Goal: Transaction & Acquisition: Purchase product/service

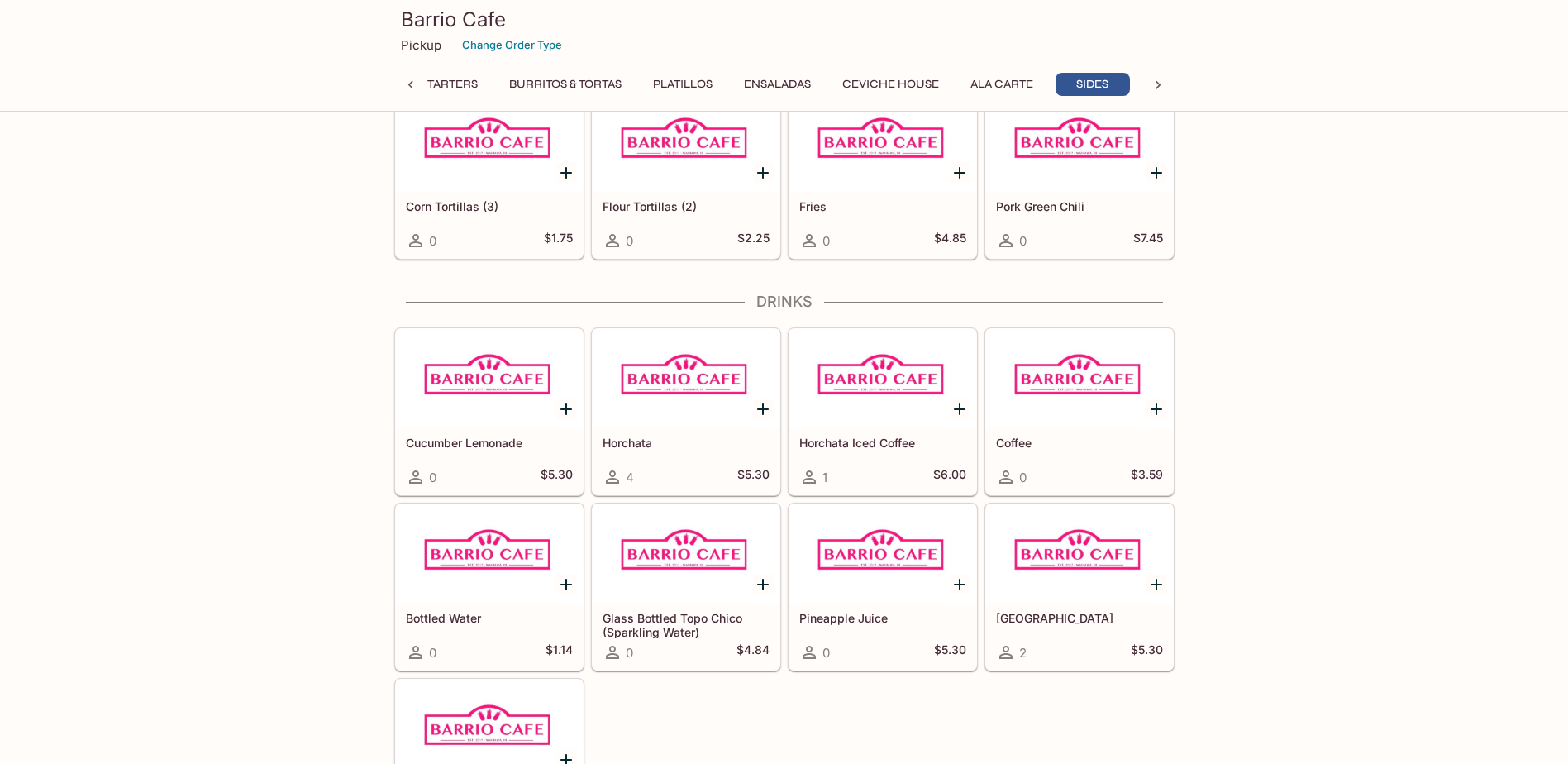
scroll to position [2520, 0]
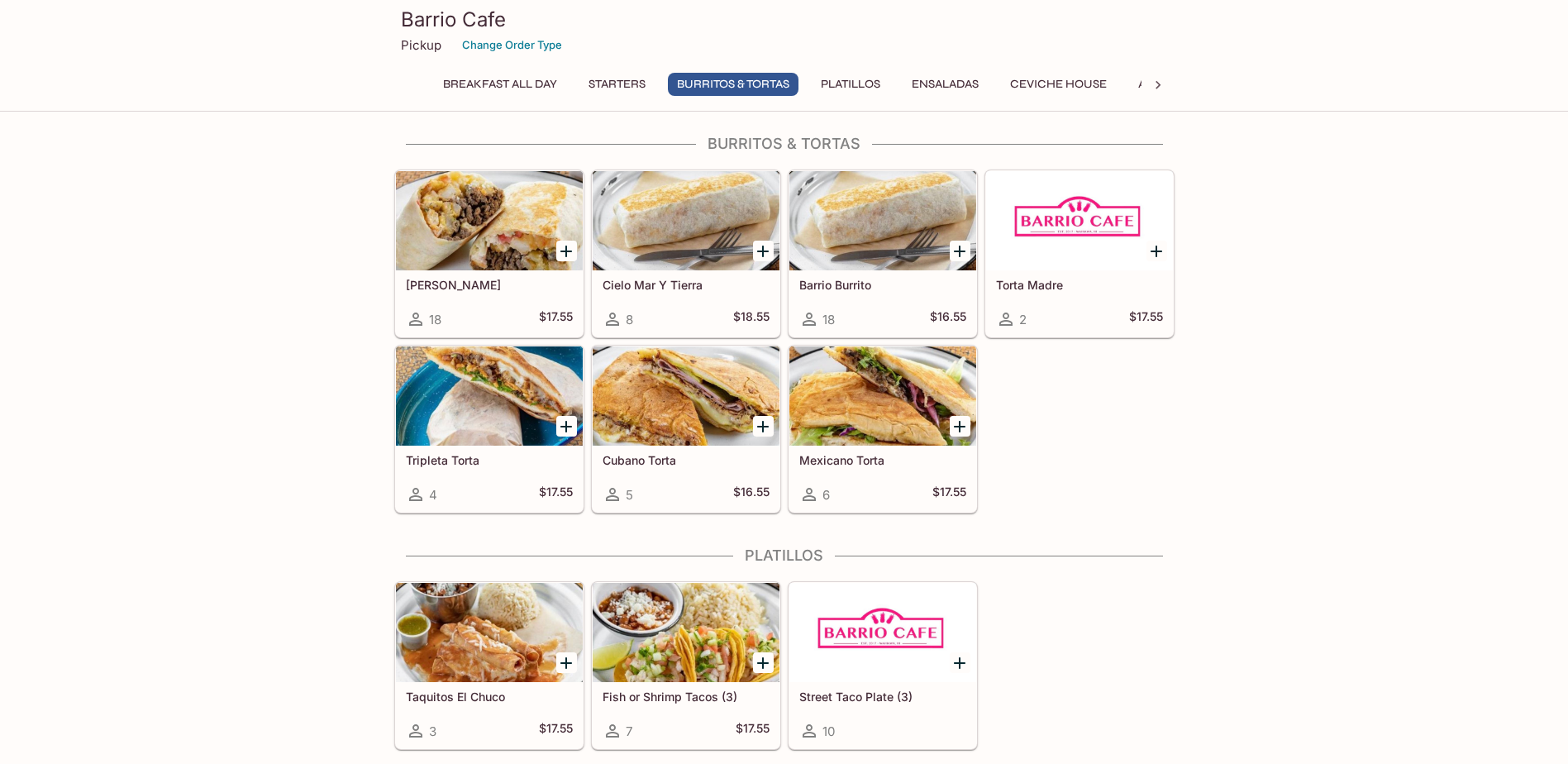
scroll to position [826, 0]
click at [568, 248] on icon "Add Cali Burrito" at bounding box center [566, 252] width 20 height 20
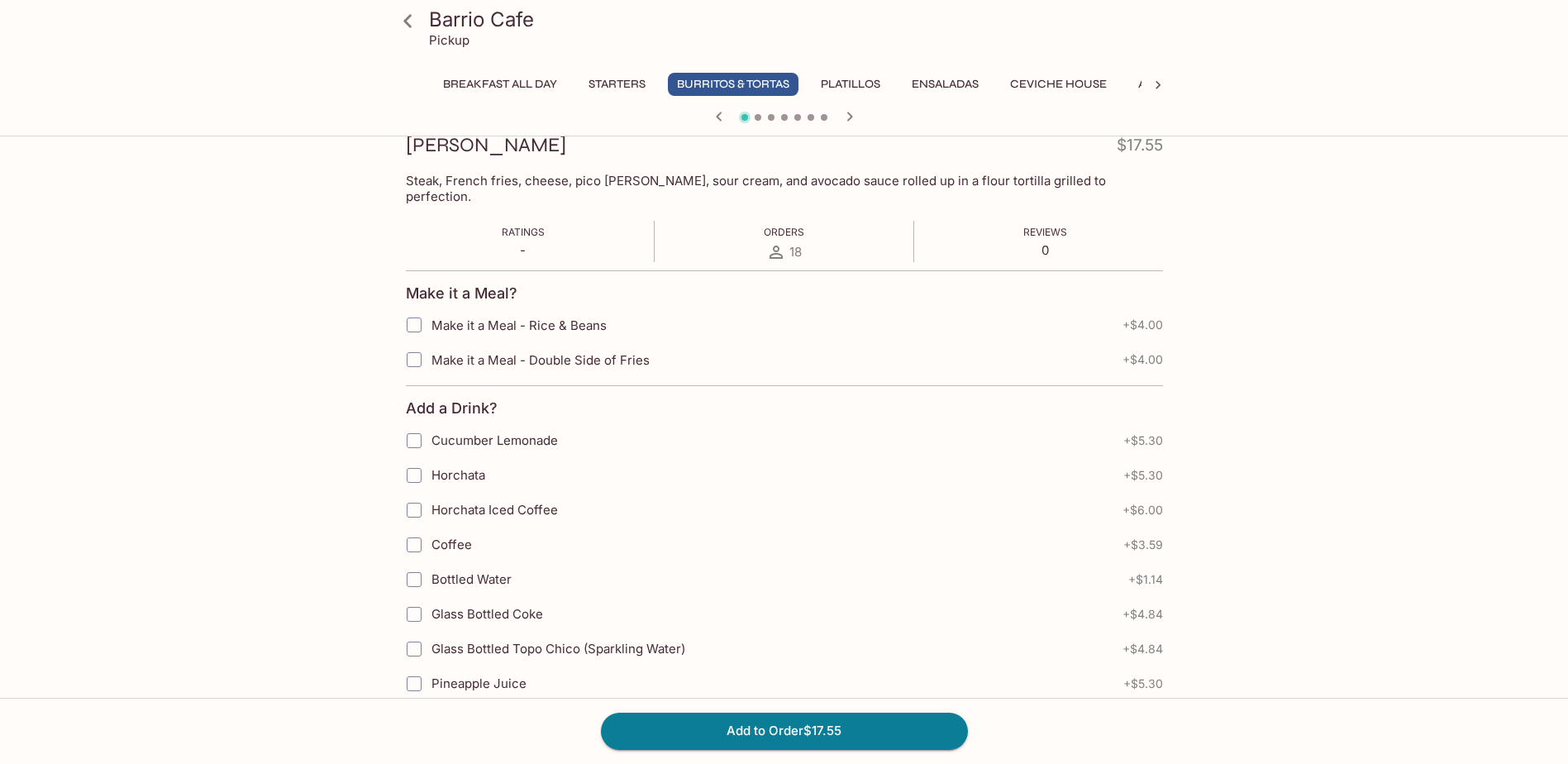
scroll to position [248, 0]
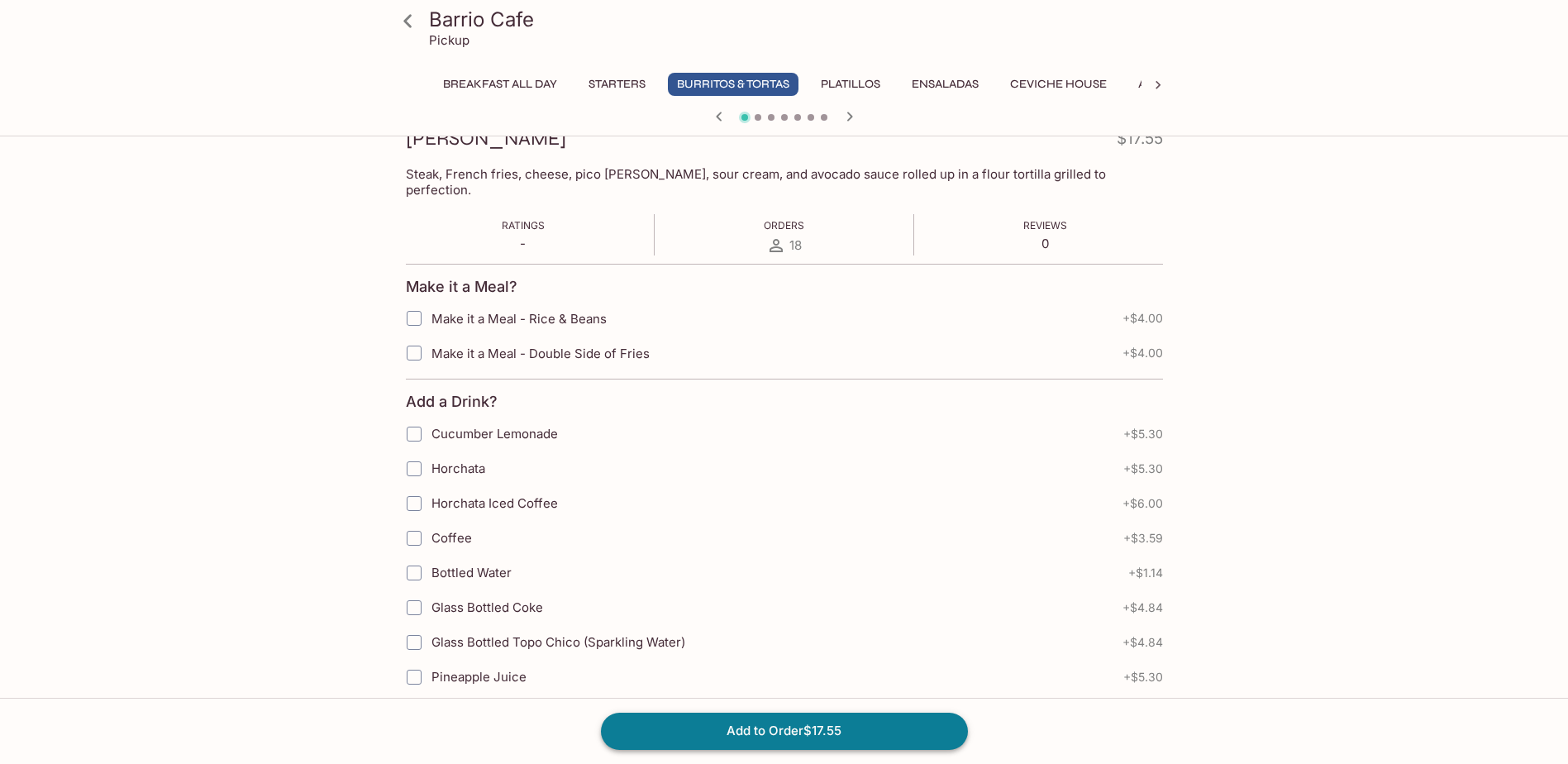
click at [848, 730] on button "Add to Order $17.55" at bounding box center [784, 730] width 367 height 36
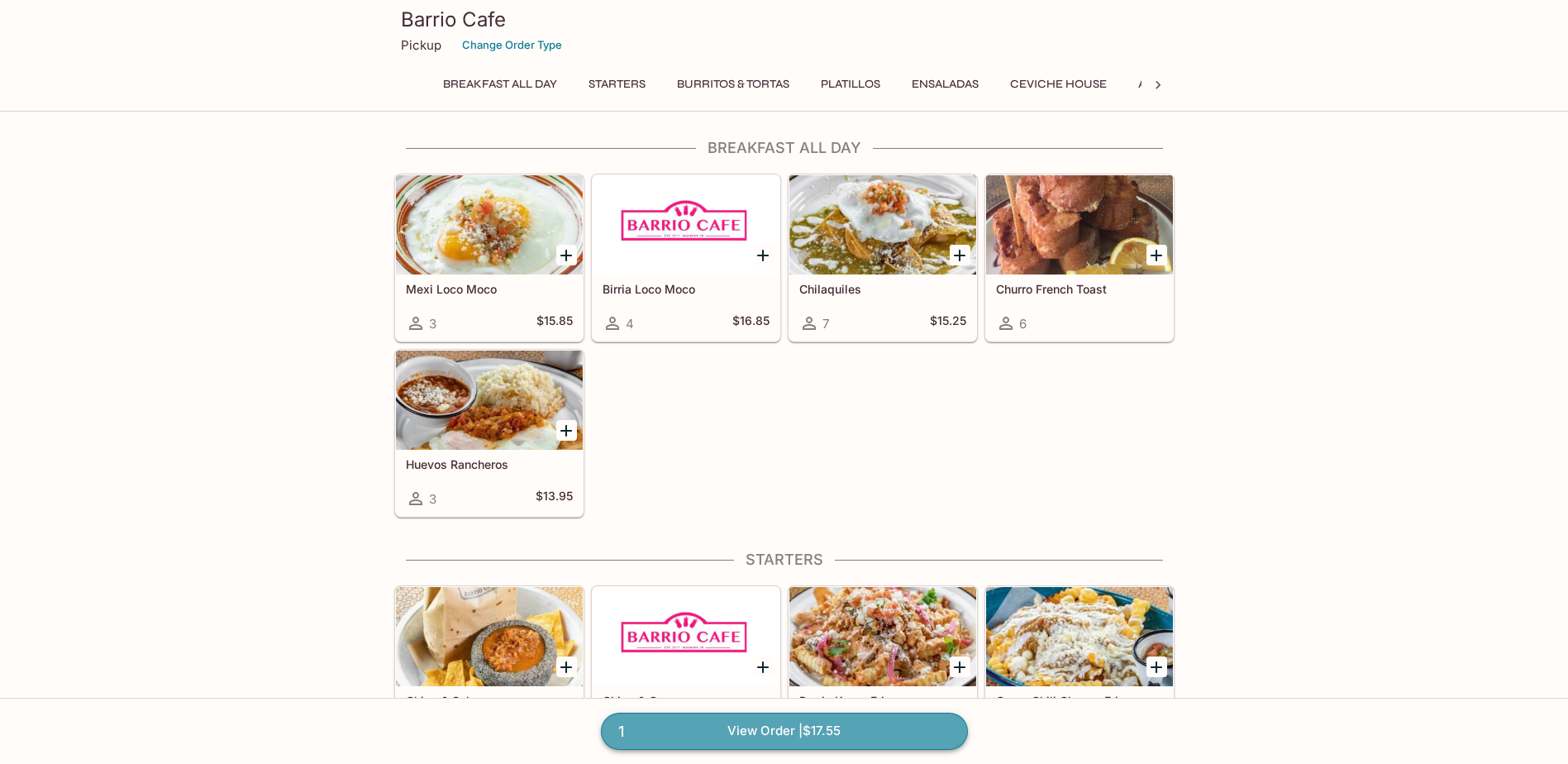
click at [642, 735] on link "1 View Order | $17.55" at bounding box center [784, 730] width 367 height 36
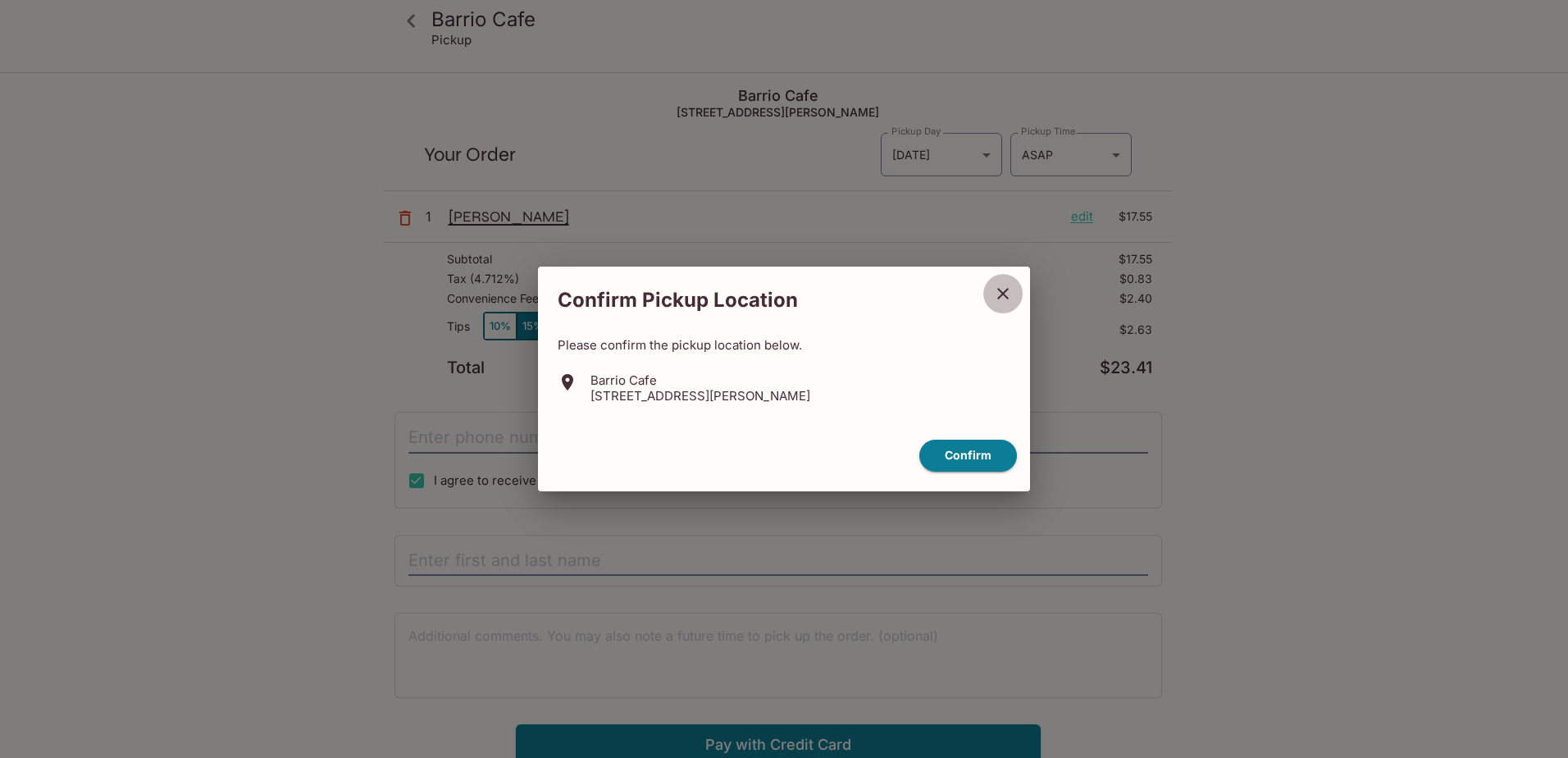
click at [1000, 291] on icon "close" at bounding box center [1003, 293] width 11 height 11
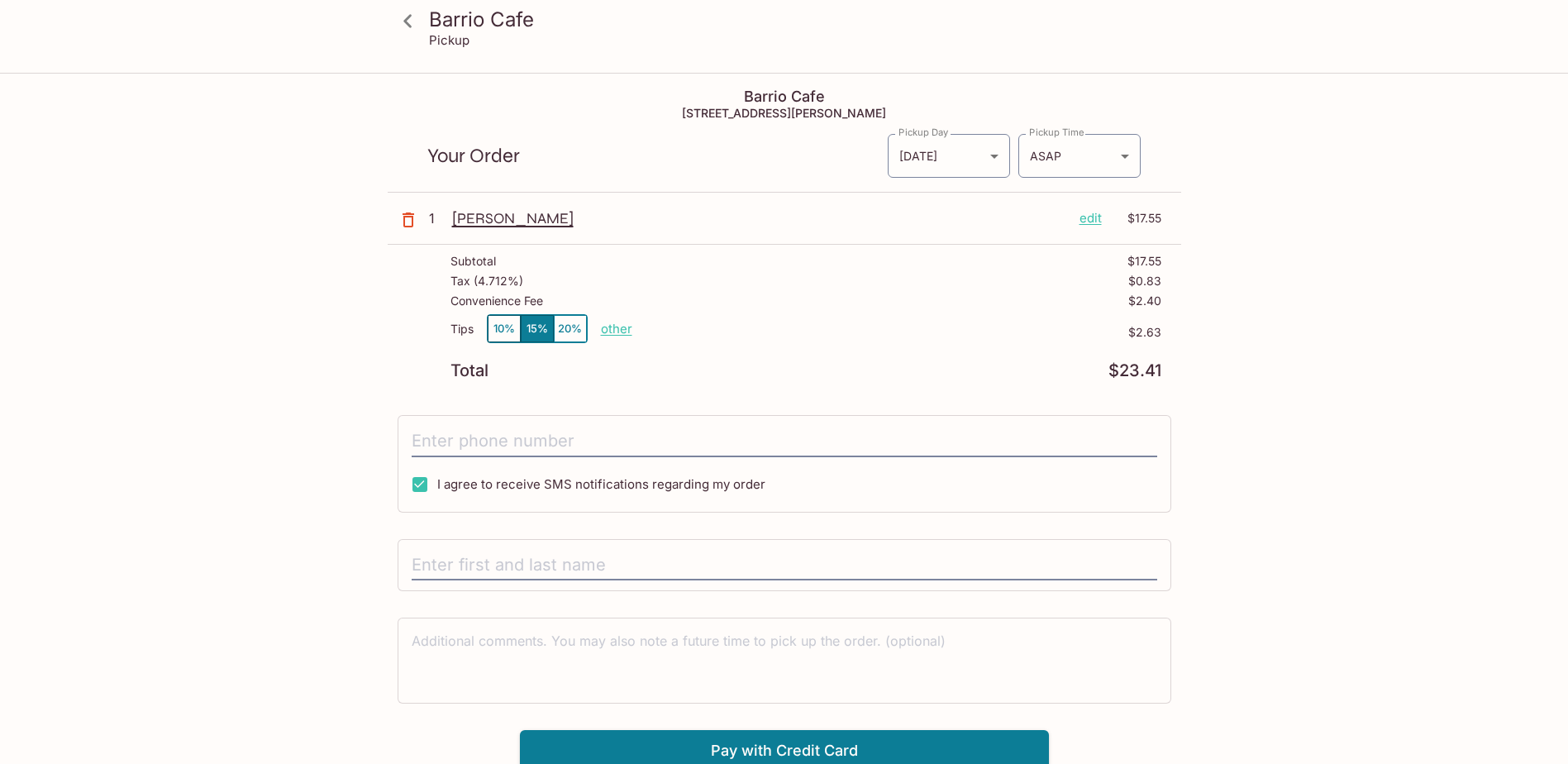
click at [1092, 225] on p "edit" at bounding box center [1090, 218] width 22 height 19
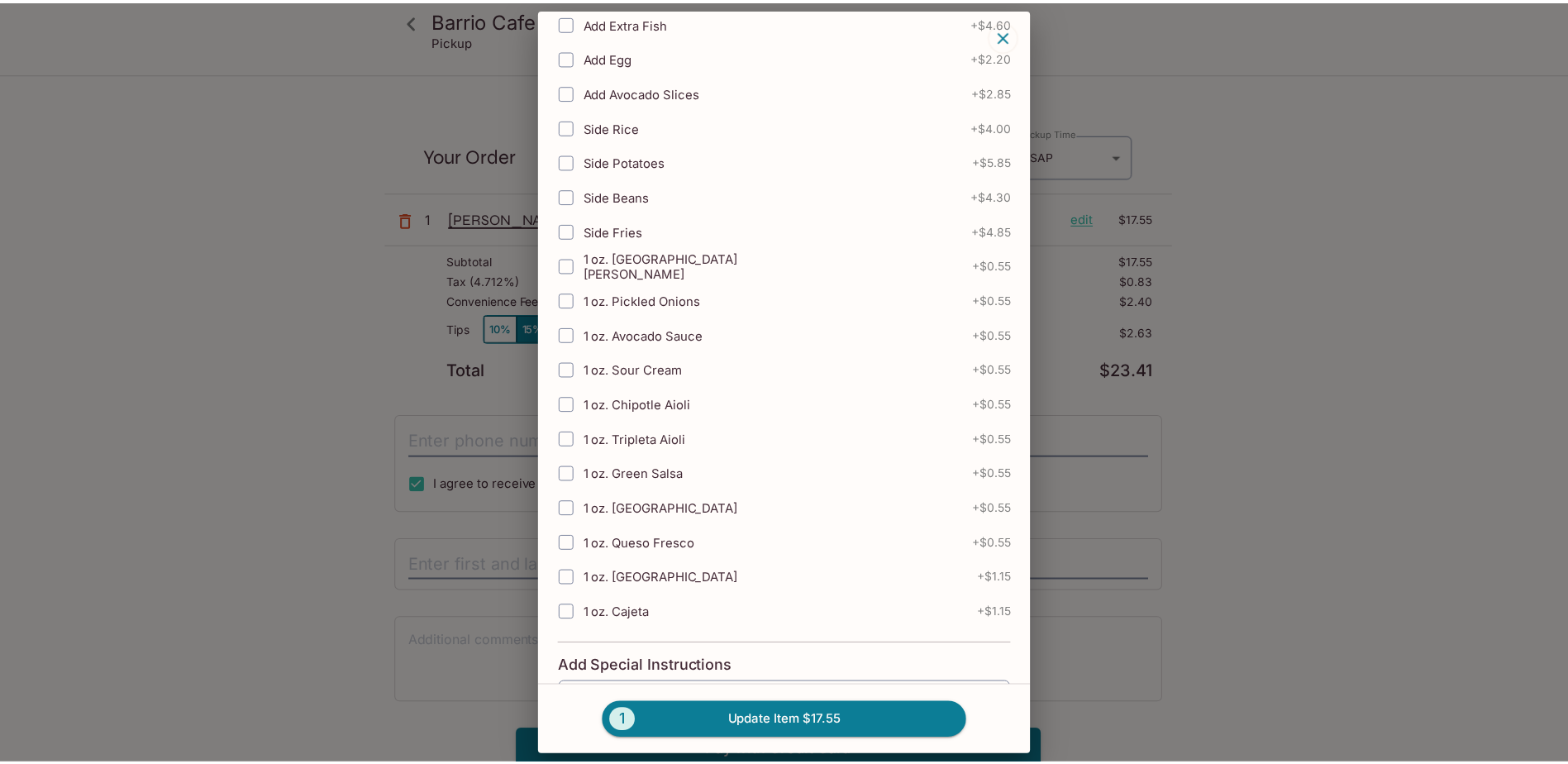
scroll to position [987, 0]
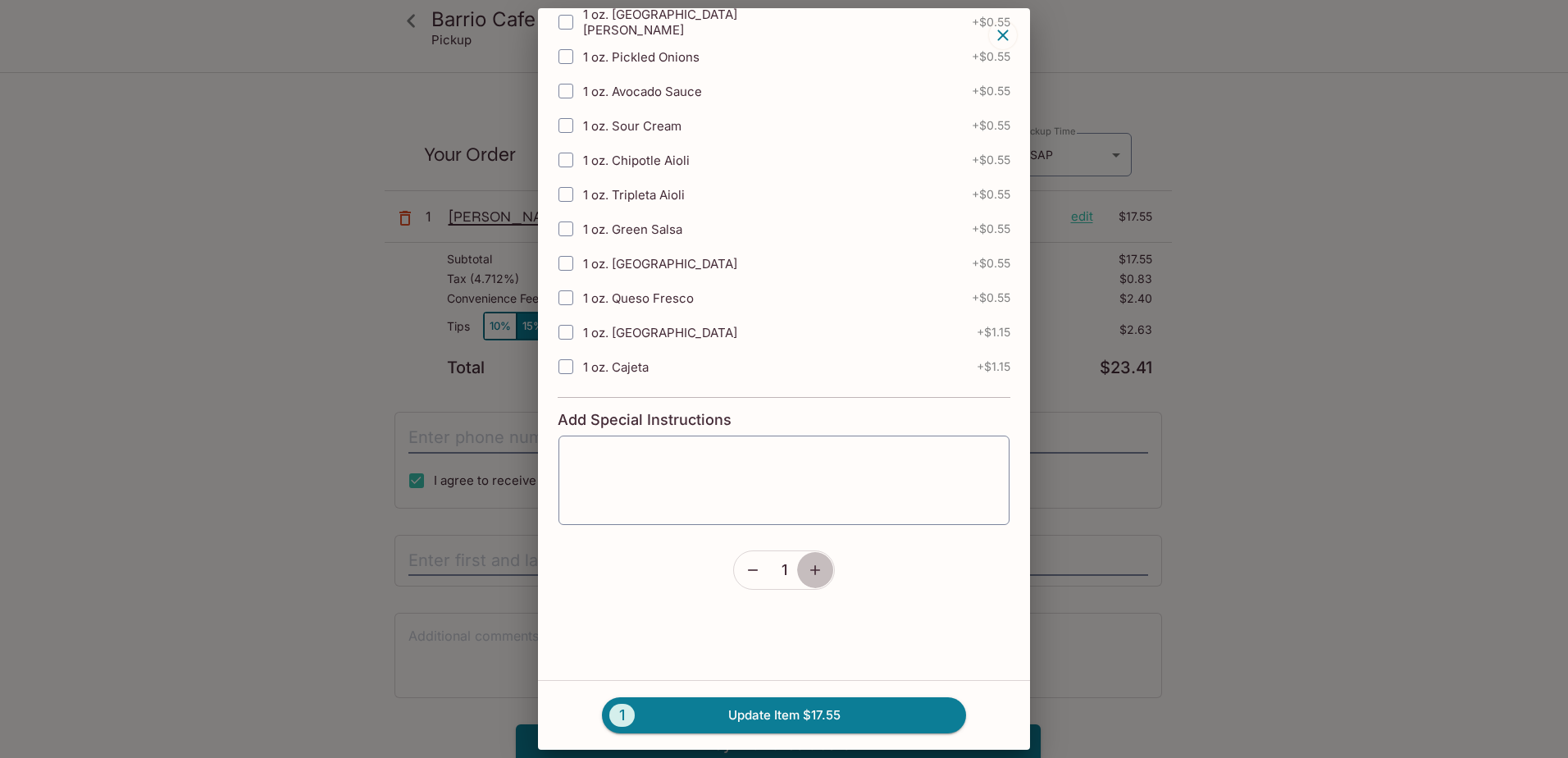
click at [807, 570] on icon "button" at bounding box center [815, 570] width 17 height 17
click at [734, 714] on button "3 Update Item $52.65" at bounding box center [784, 715] width 364 height 36
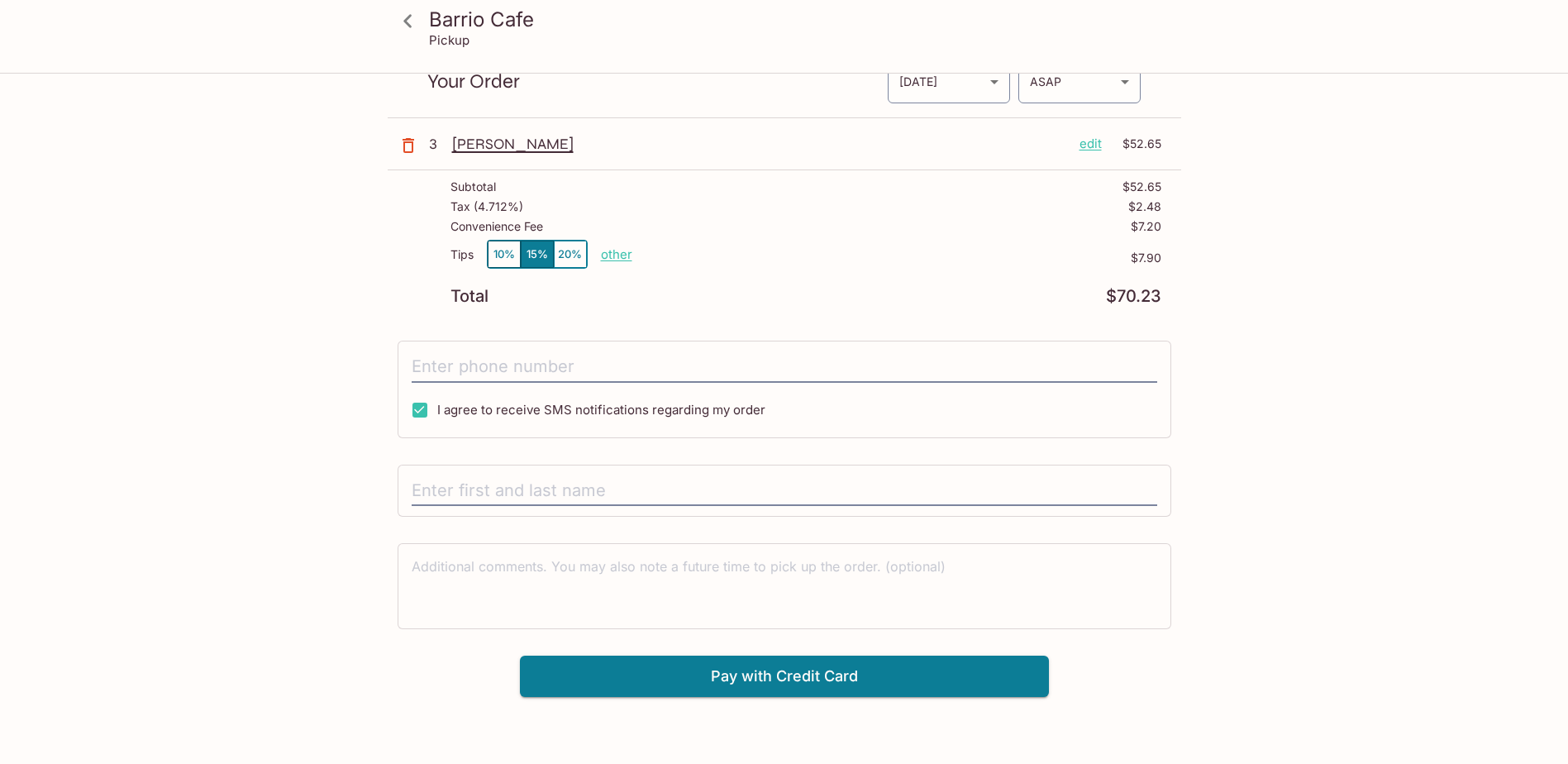
scroll to position [0, 0]
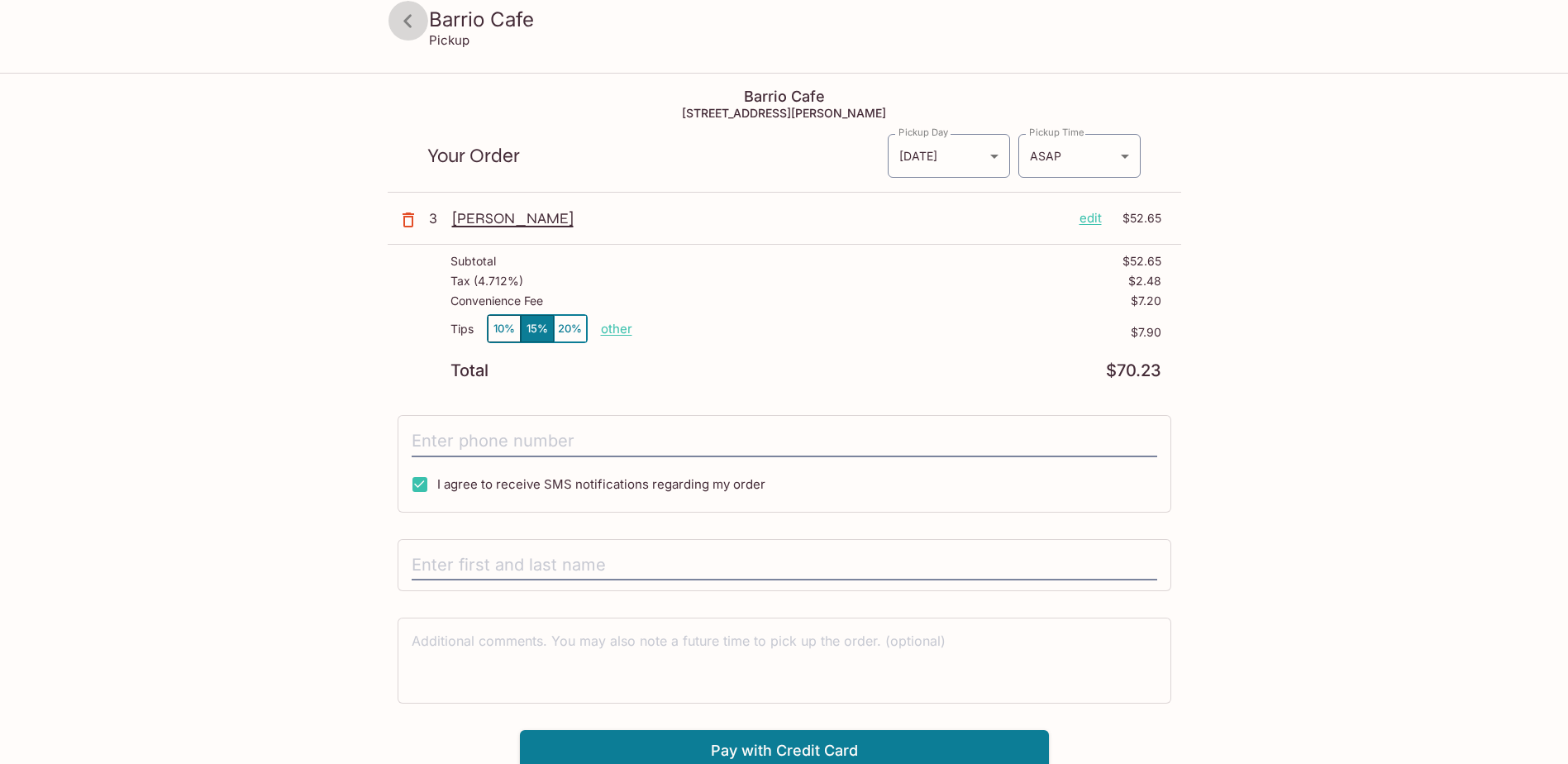
click at [421, 35] on link at bounding box center [408, 20] width 41 height 41
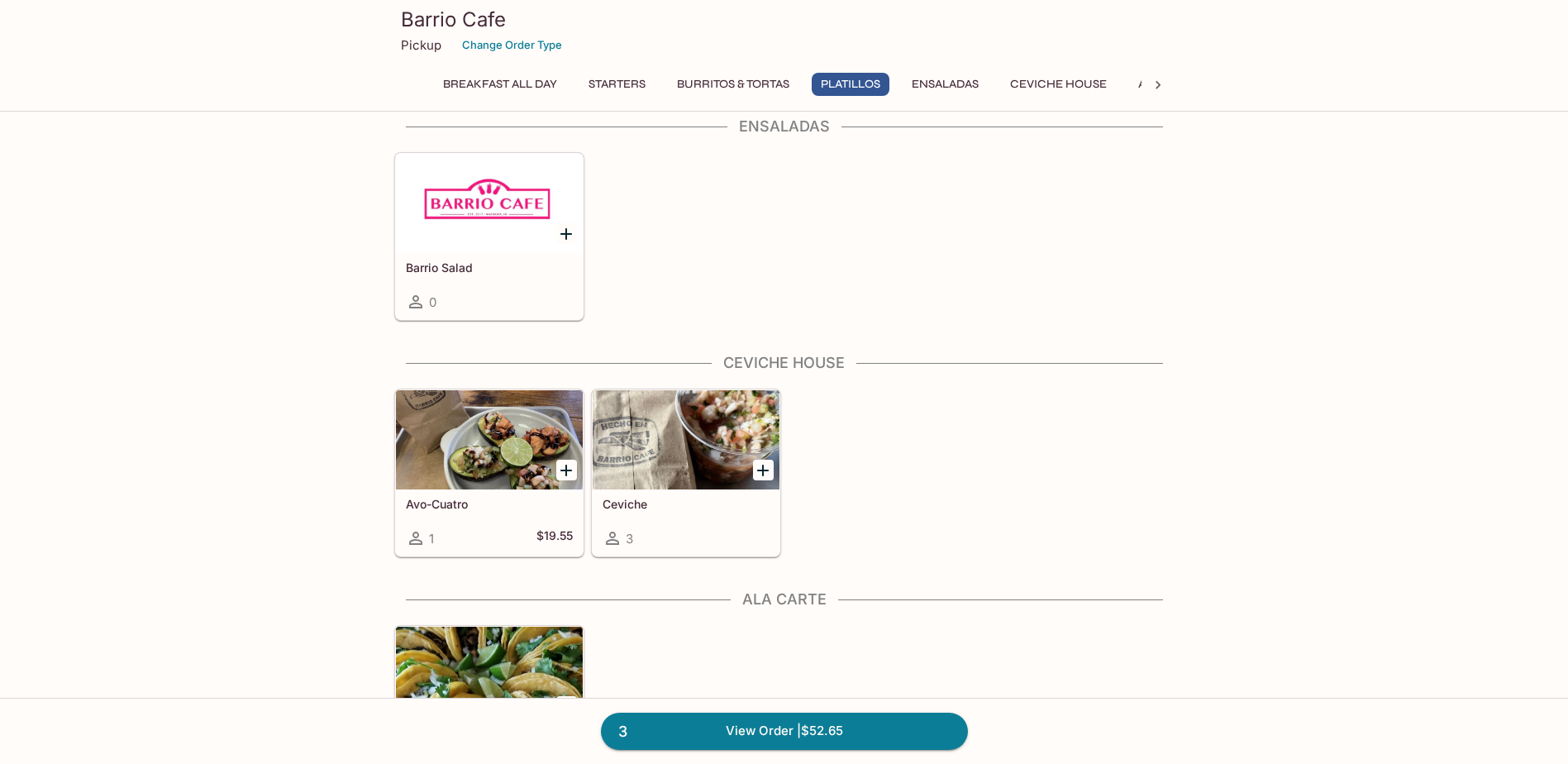
scroll to position [1570, 0]
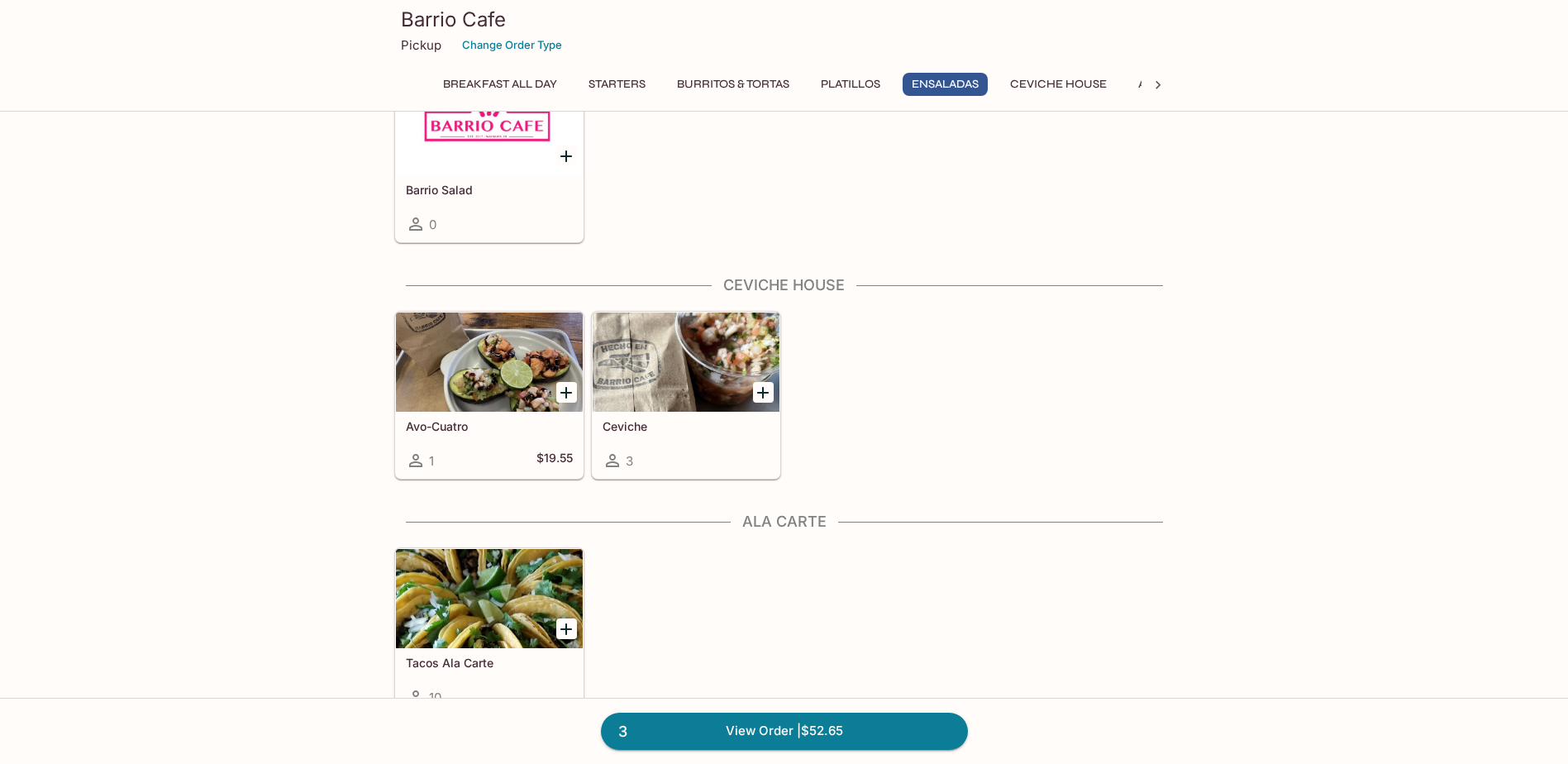
click at [524, 133] on div at bounding box center [489, 126] width 186 height 99
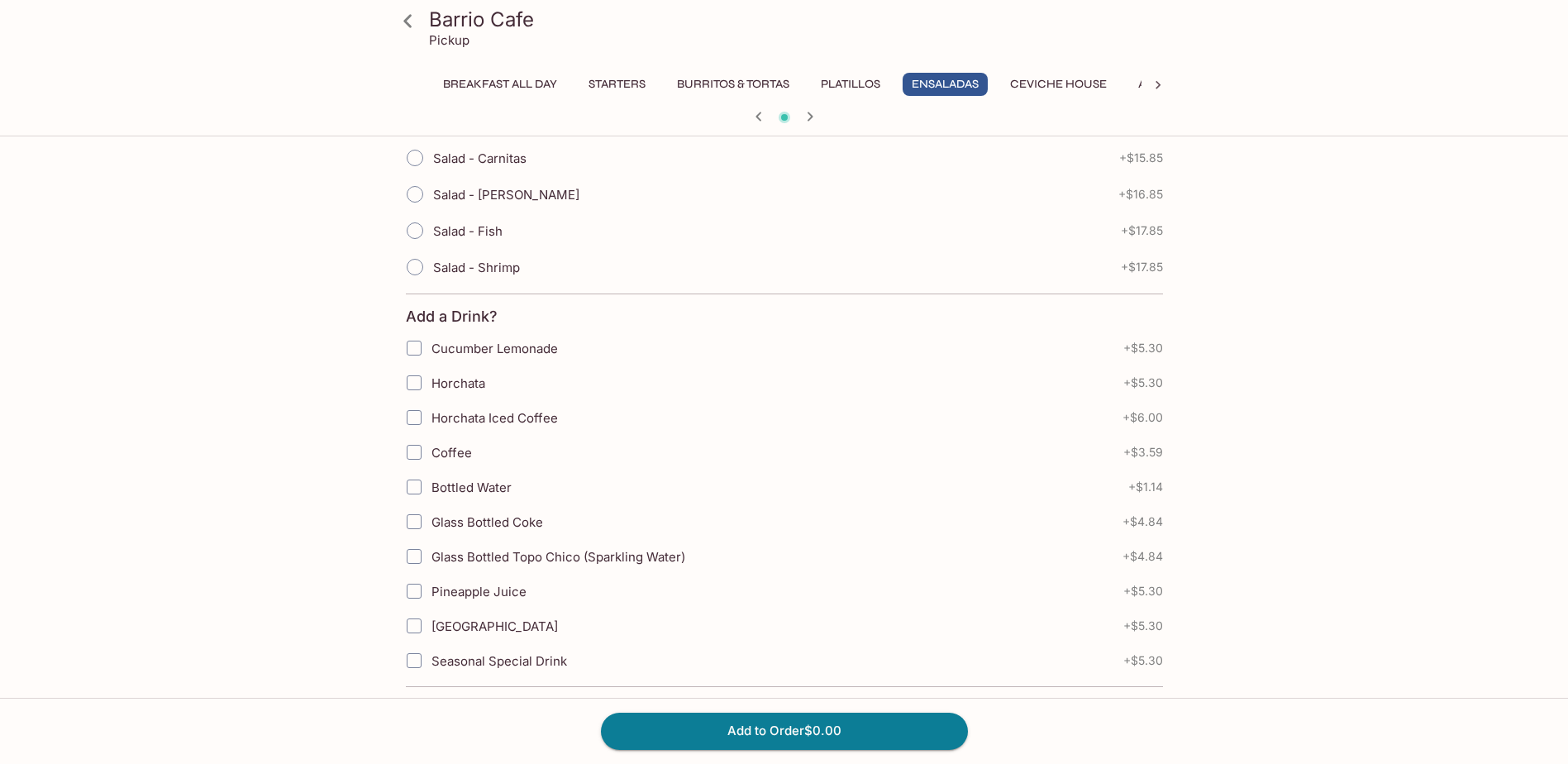
scroll to position [248, 0]
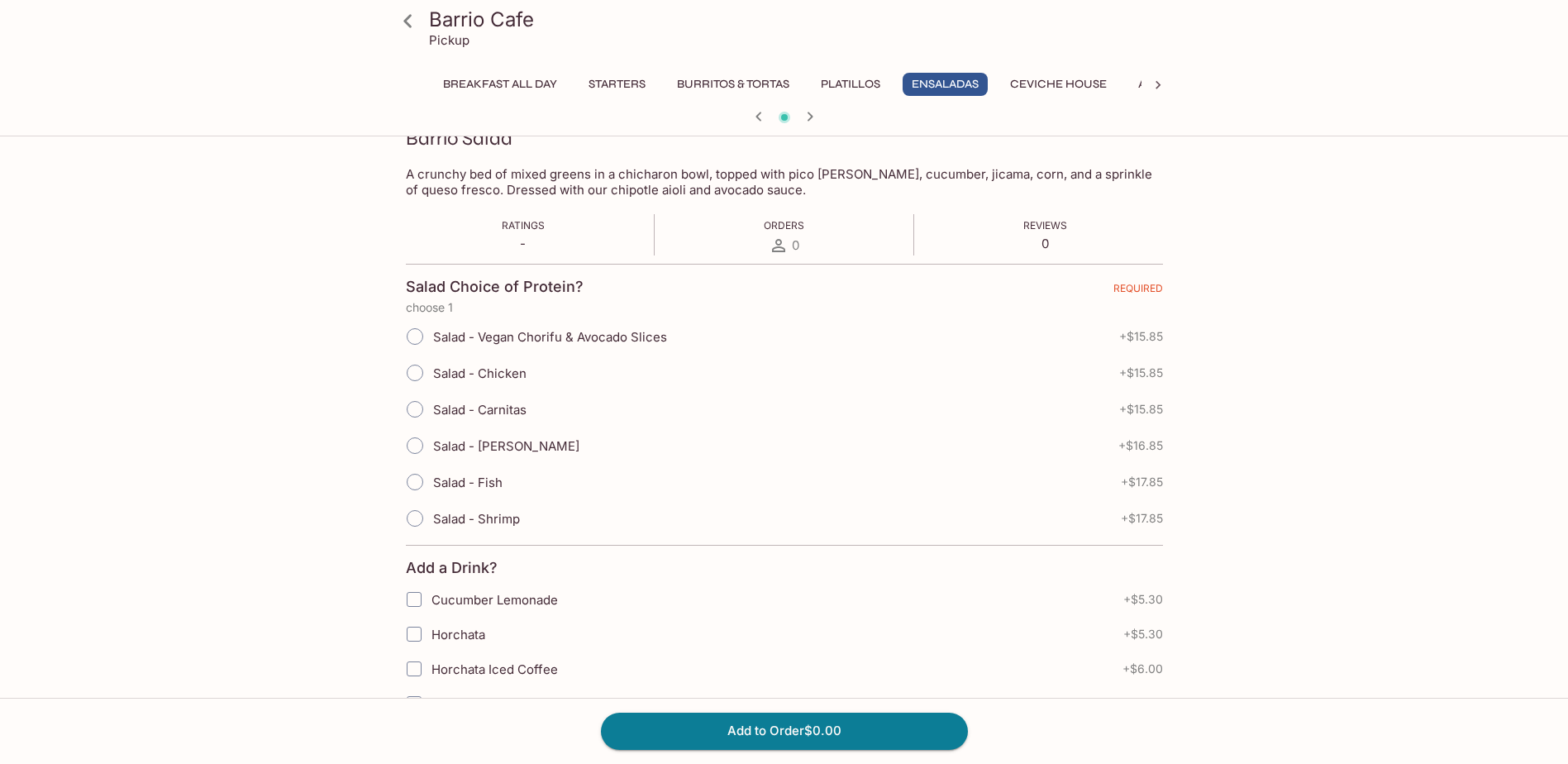
click at [483, 449] on span "Salad - Carne Asada" at bounding box center [506, 445] width 146 height 16
click at [432, 449] on input "Salad - Carne Asada" at bounding box center [415, 444] width 34 height 34
radio input "true"
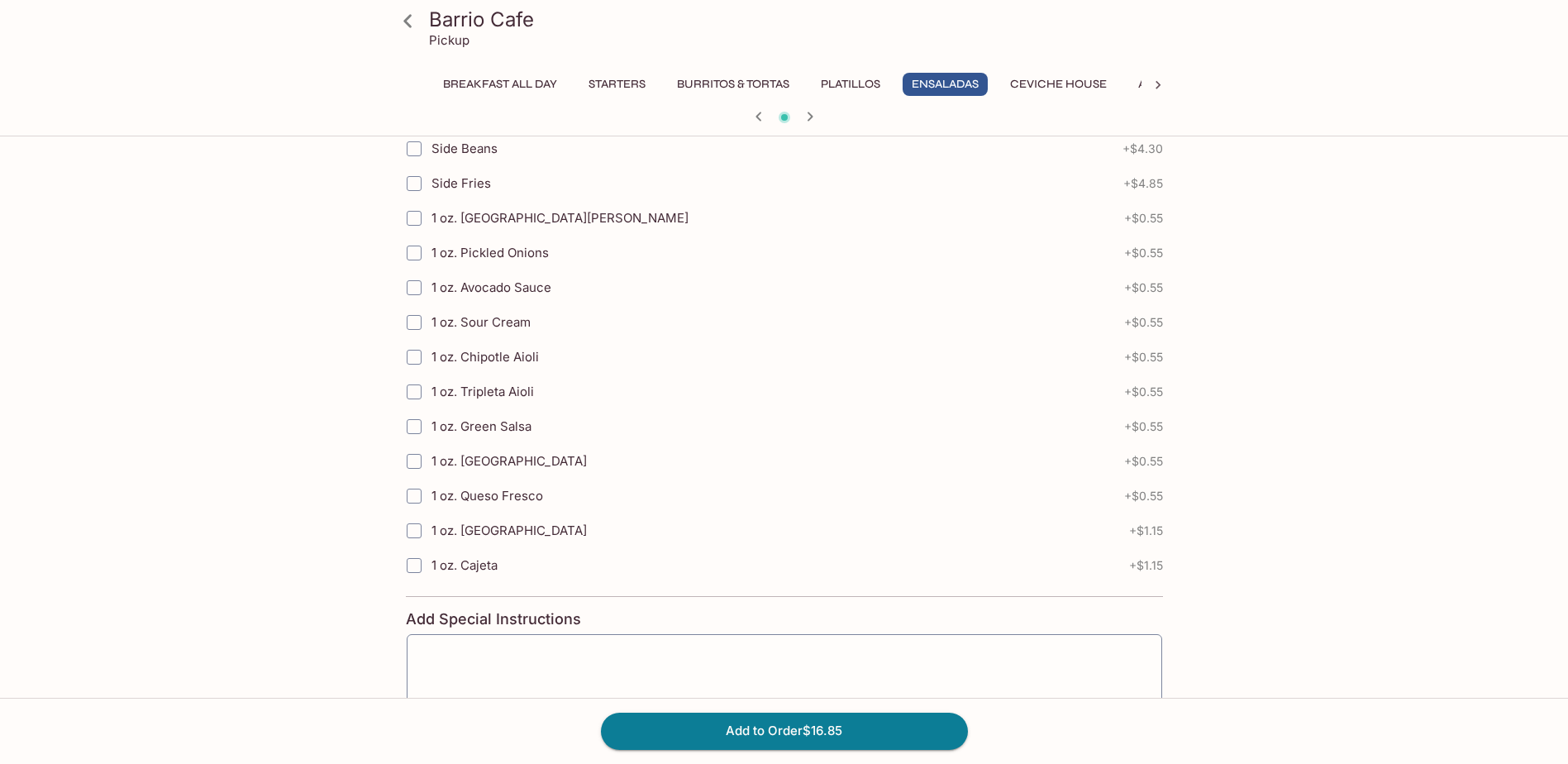
scroll to position [1487, 0]
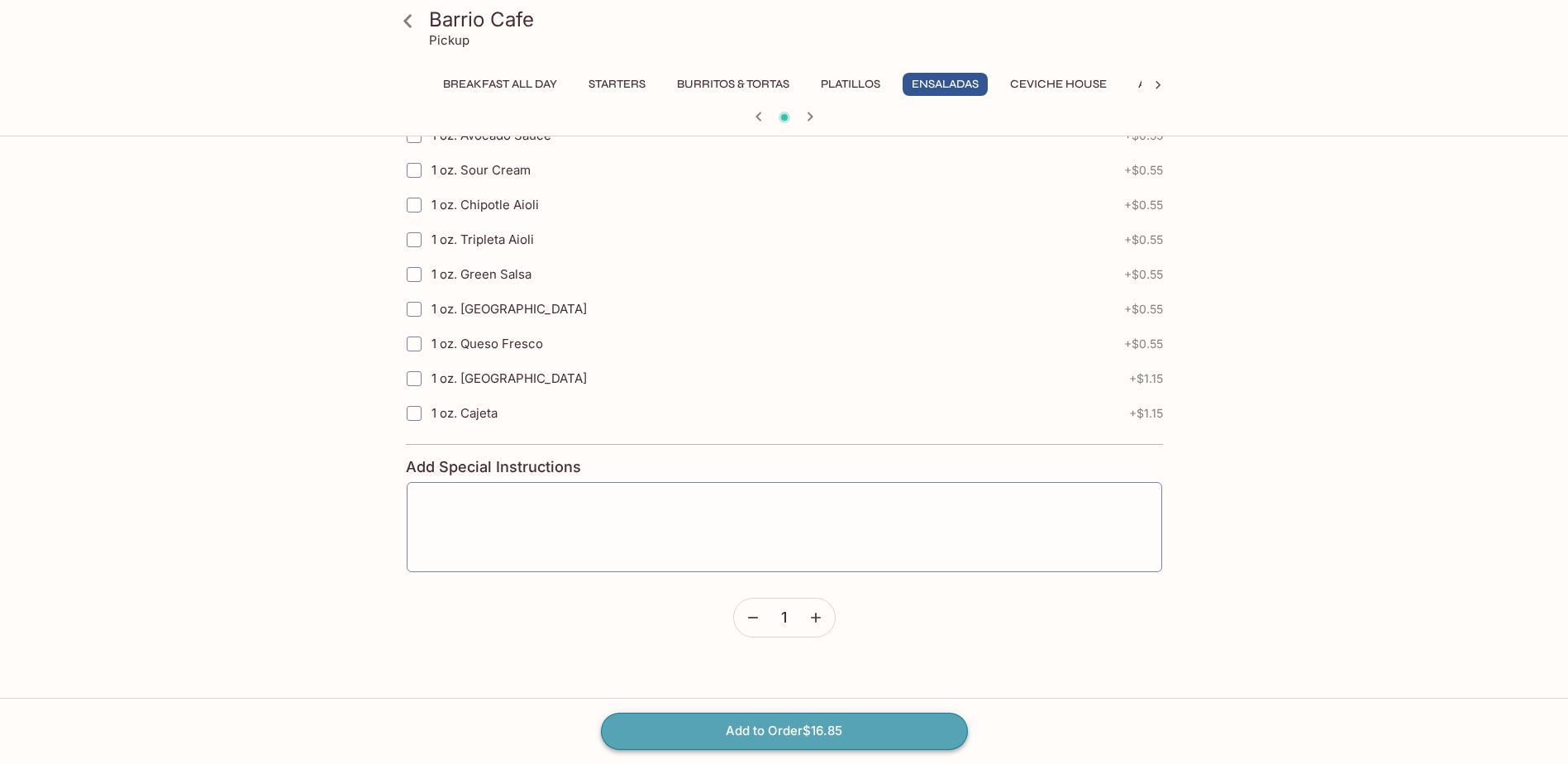
click at [810, 723] on button "Add to Order $16.85" at bounding box center [784, 730] width 367 height 36
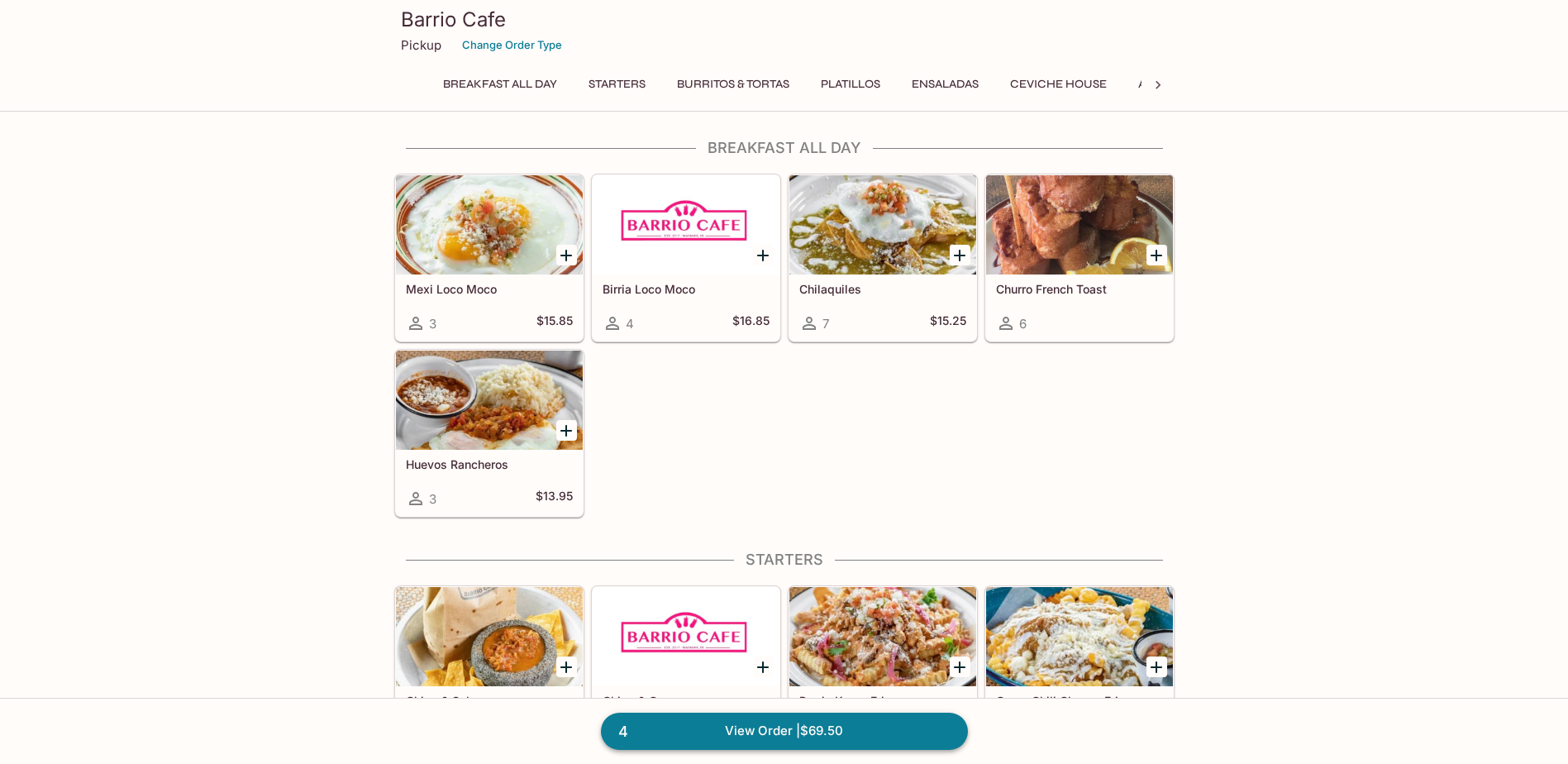
click at [709, 735] on link "4 View Order | $69.50" at bounding box center [784, 730] width 367 height 36
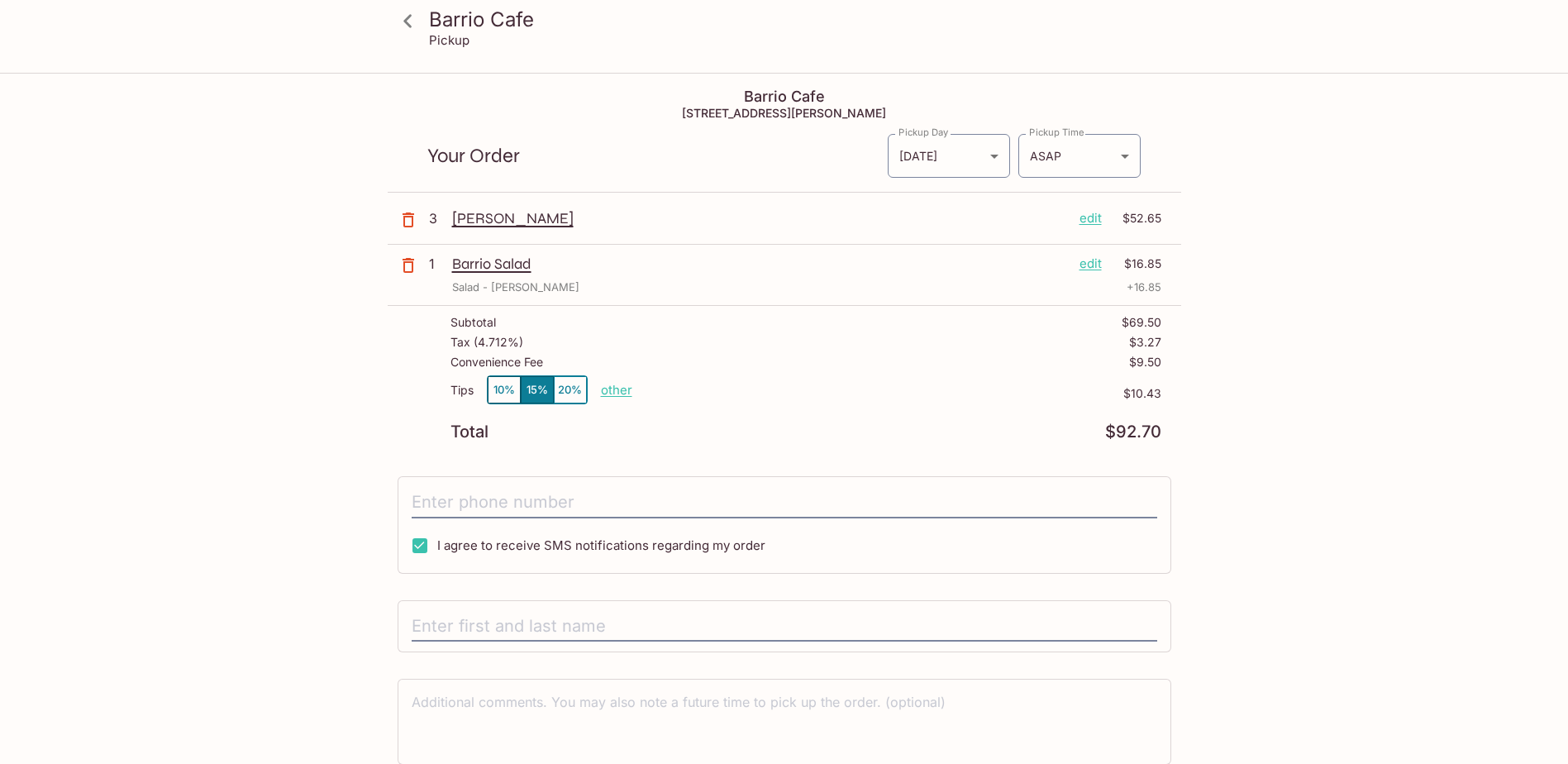
click at [424, 542] on input "I agree to receive SMS notifications regarding my order" at bounding box center [419, 545] width 33 height 33
checkbox input "false"
click at [488, 396] on button "10%" at bounding box center [503, 389] width 33 height 27
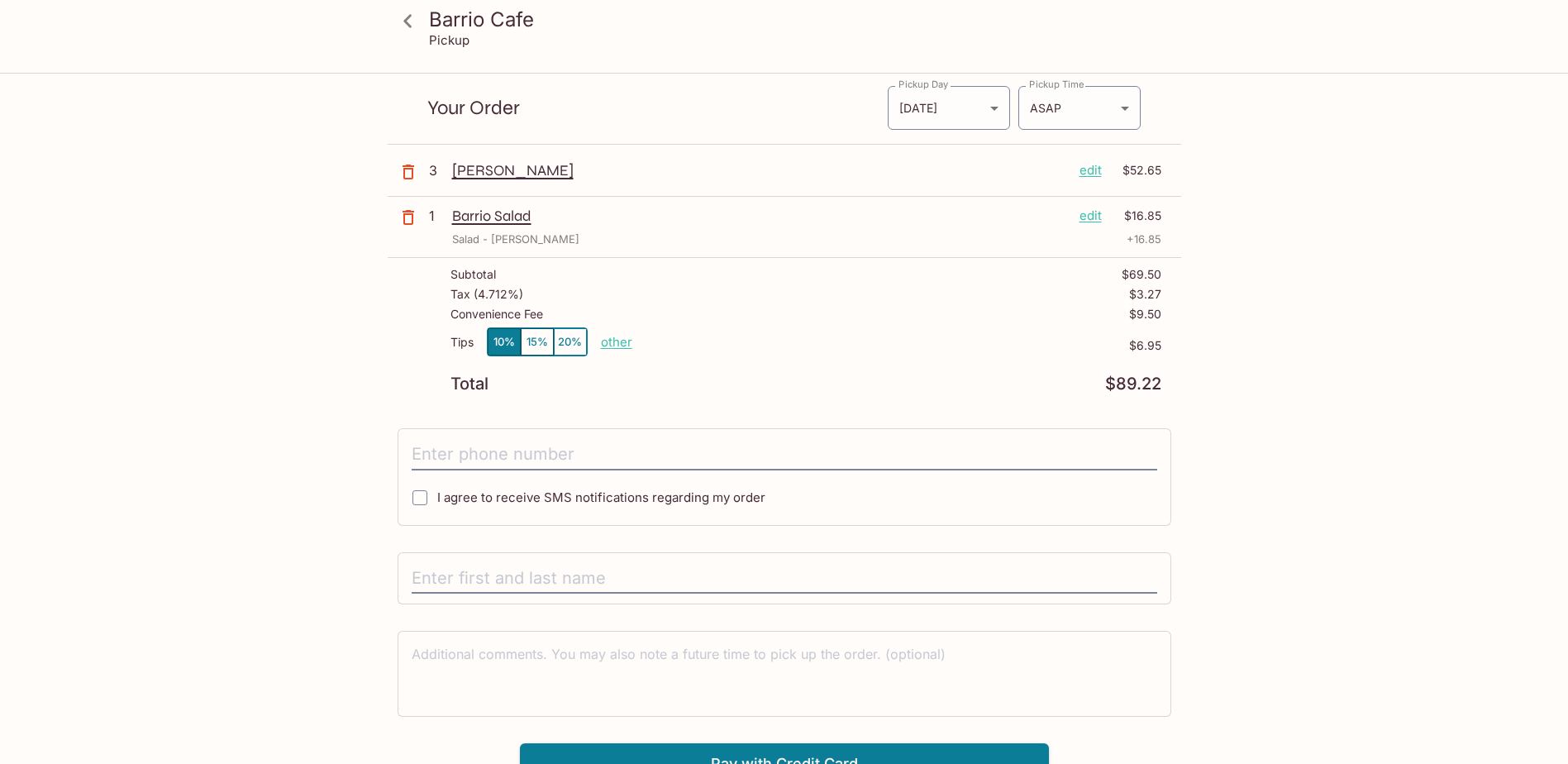
scroll to position [75, 0]
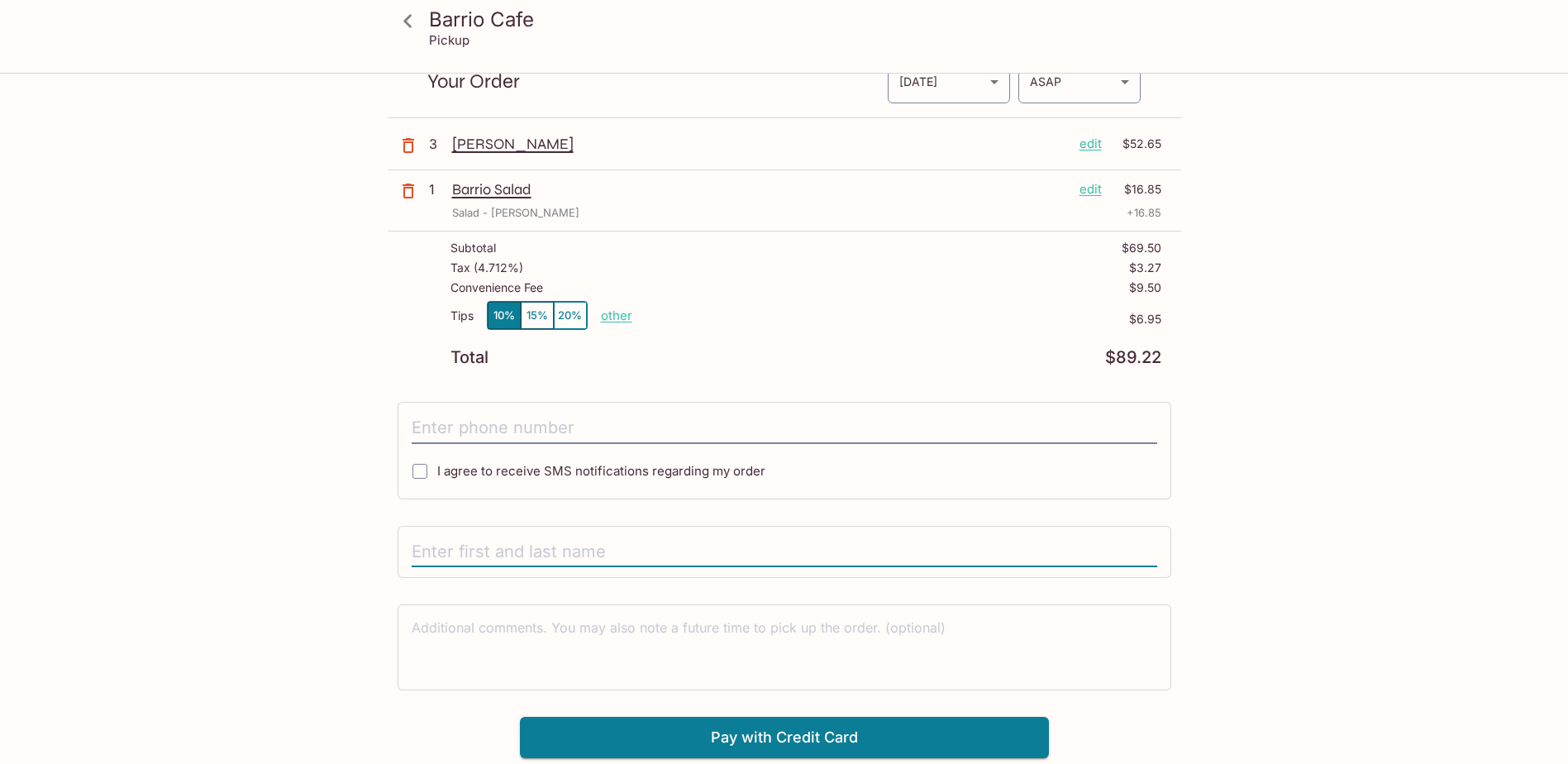
click at [463, 545] on input "text" at bounding box center [784, 553] width 745 height 32
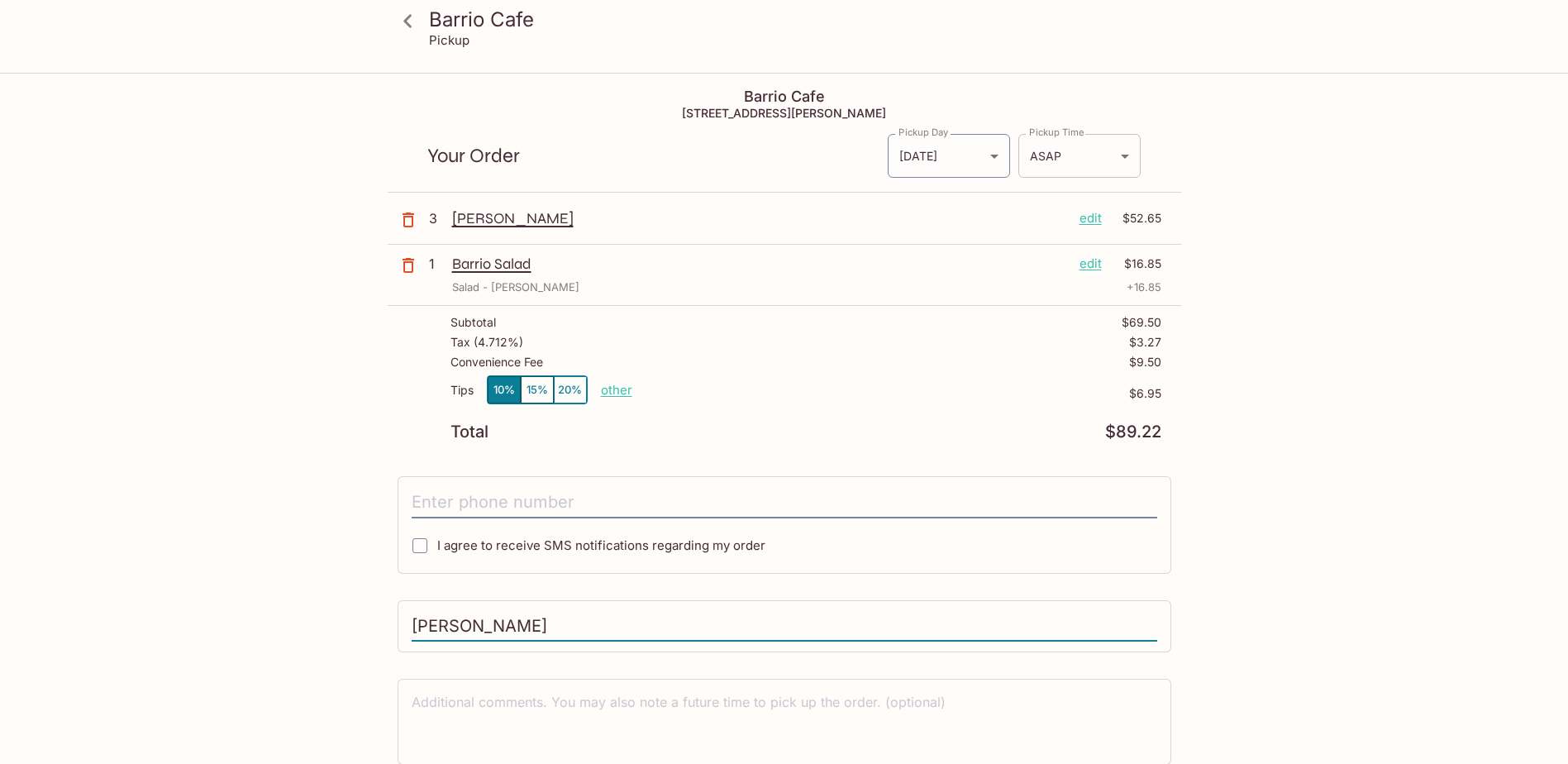
type input "Brian Gaw"
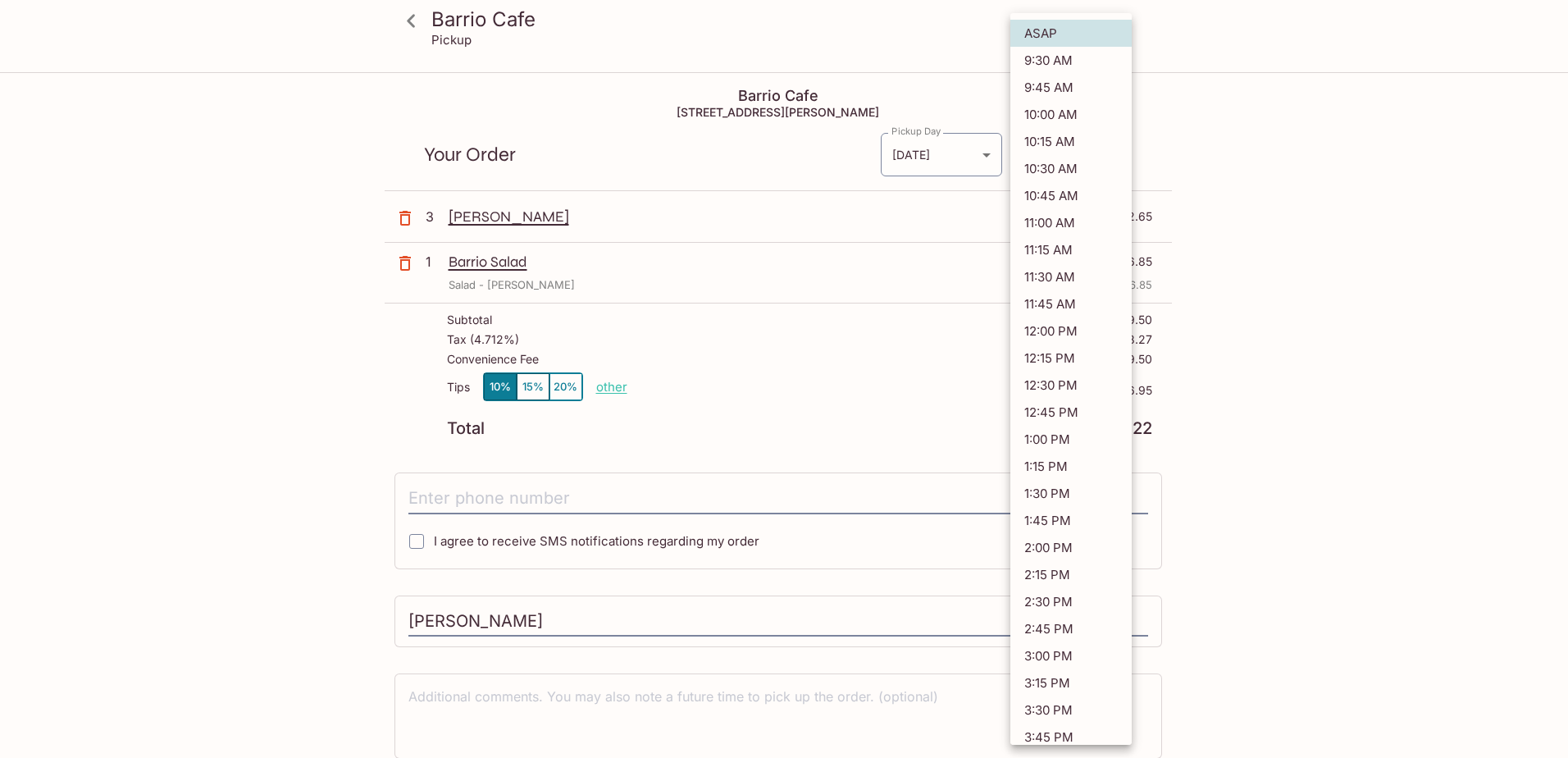
click at [1110, 141] on body "Barrio Cafe Pickup Barrio Cafe 672 Kilani Ave, Wahiawa, HI 96786 Your Order Pic…" at bounding box center [784, 453] width 1568 height 758
click at [1084, 252] on li "11:15 AM" at bounding box center [1071, 249] width 121 height 27
type input "2025-08-12T21:15:59.000000Z"
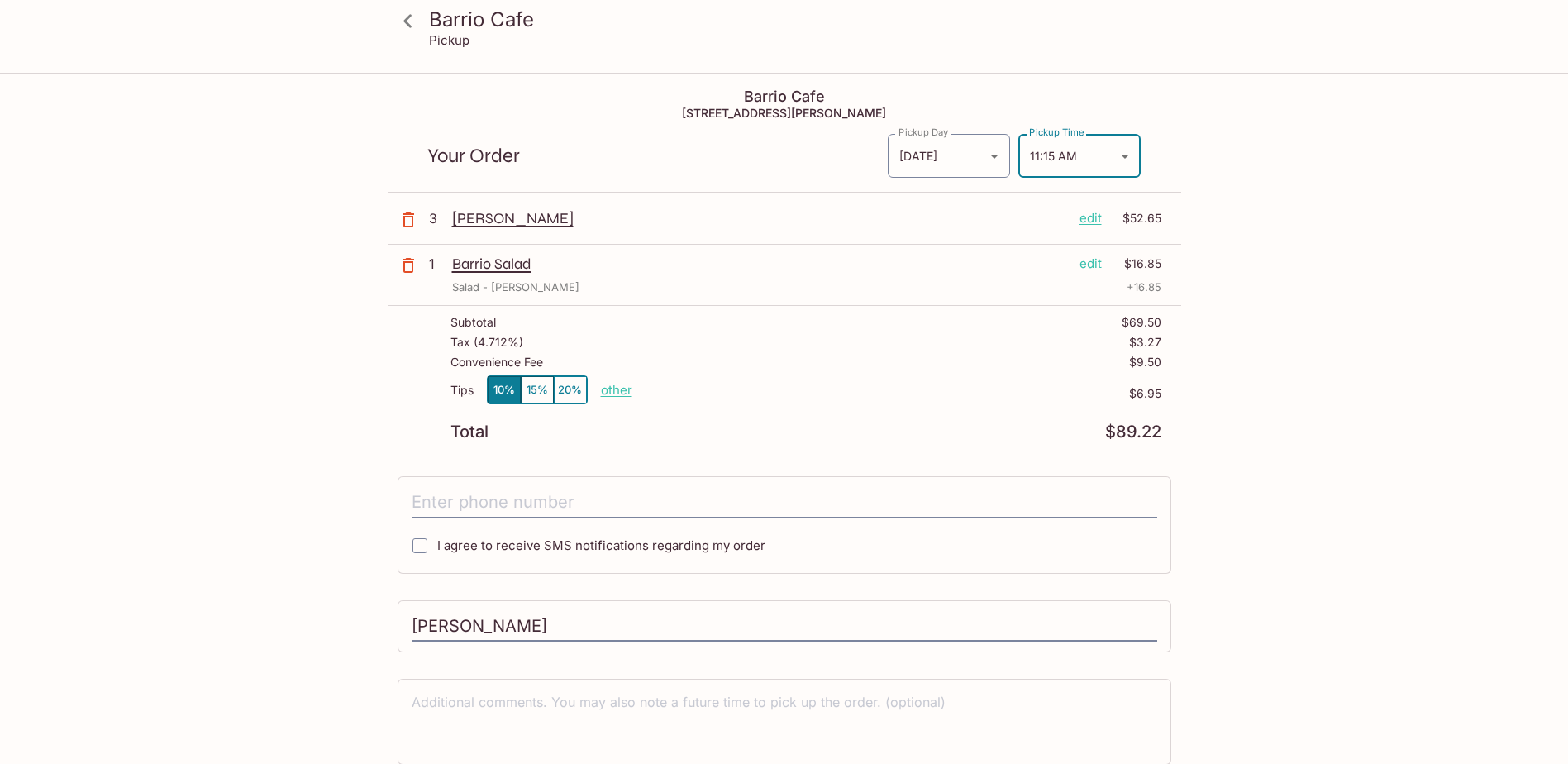
click at [1328, 396] on div "Barrio Cafe Pickup Barrio Cafe 672 Kilani Ave, Wahiawa, HI 96786 Your Order Pic…" at bounding box center [784, 457] width 1568 height 764
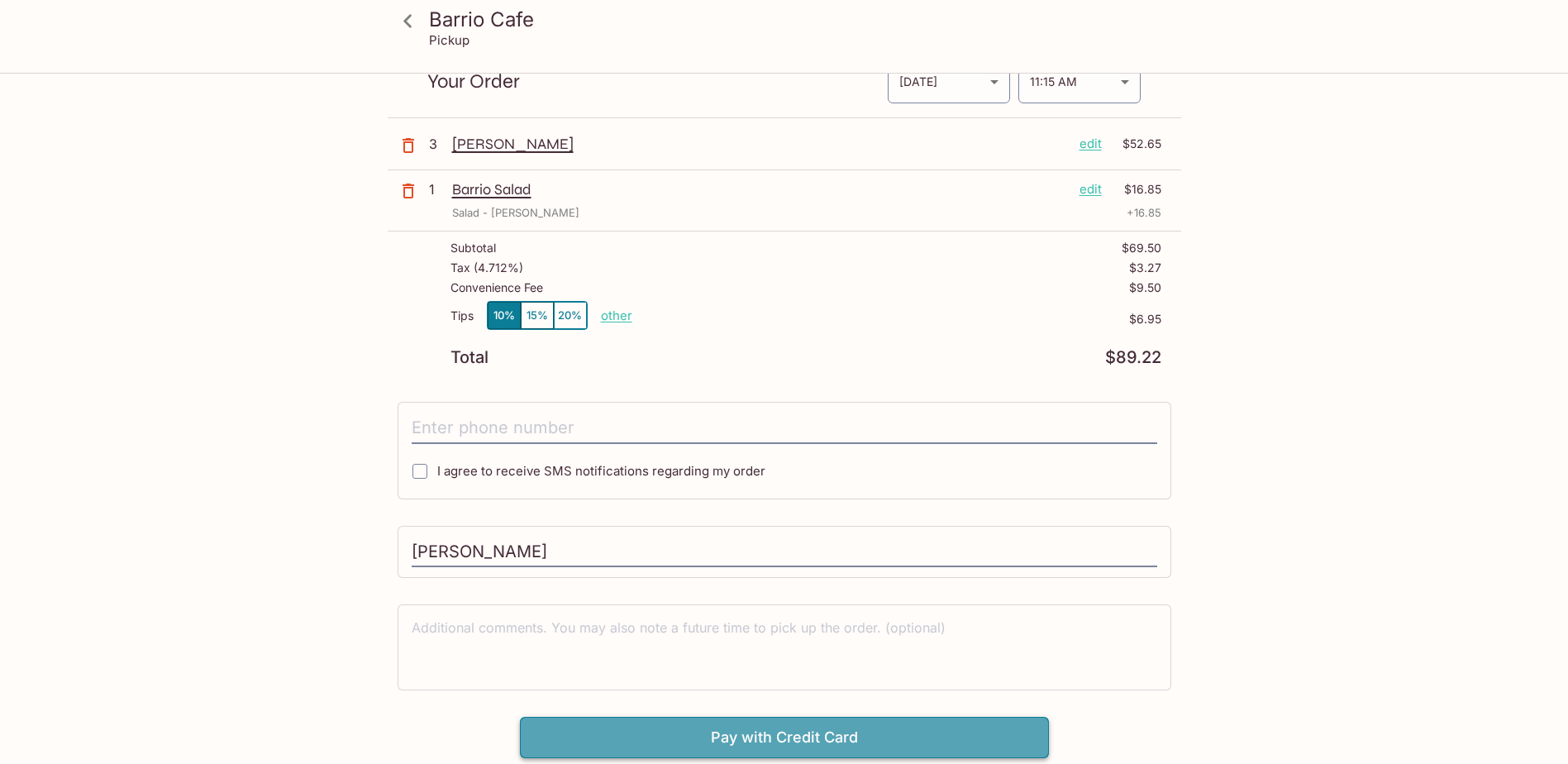
click at [735, 741] on button "Pay with Credit Card" at bounding box center [784, 737] width 529 height 41
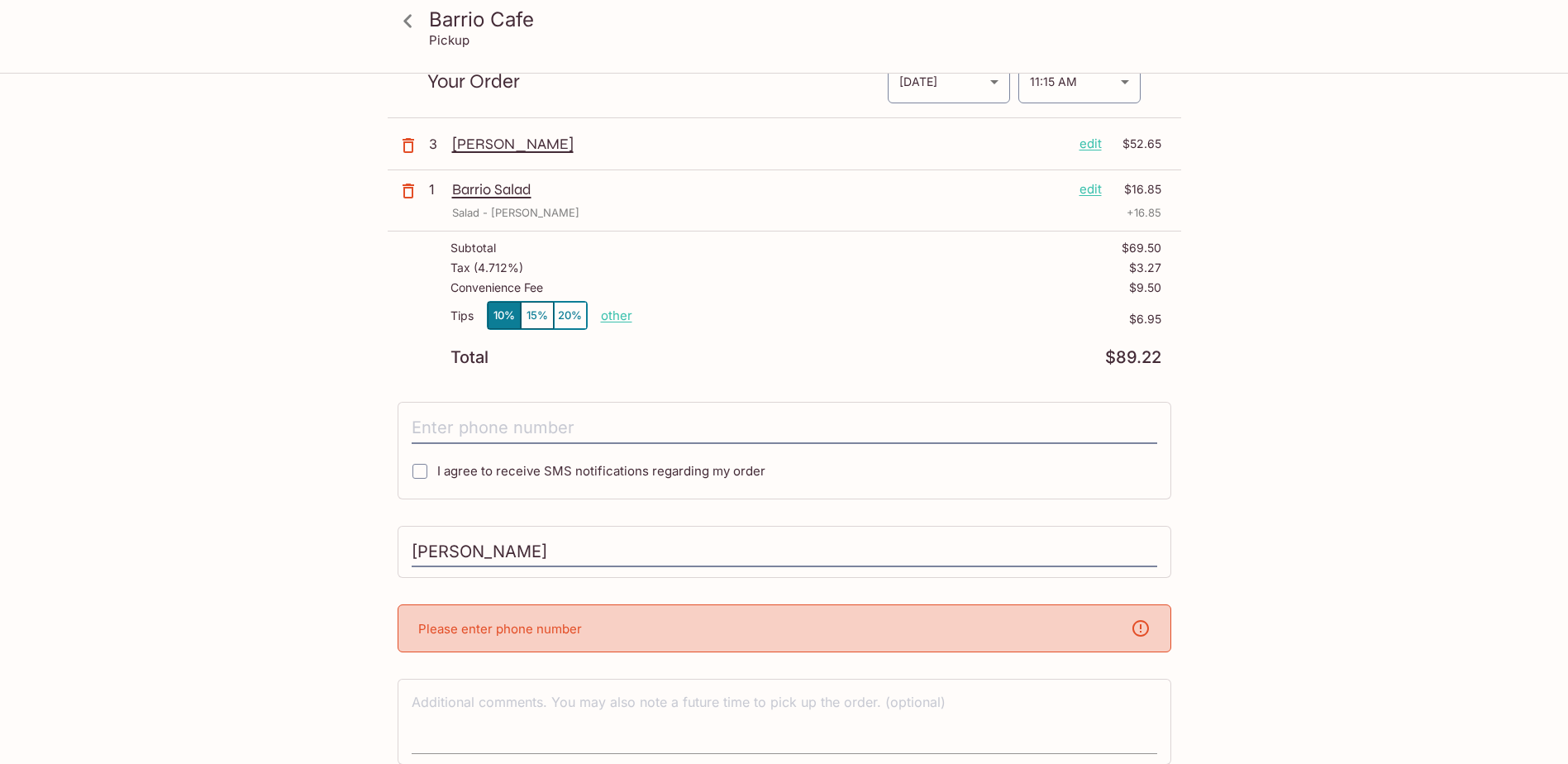
scroll to position [143, 0]
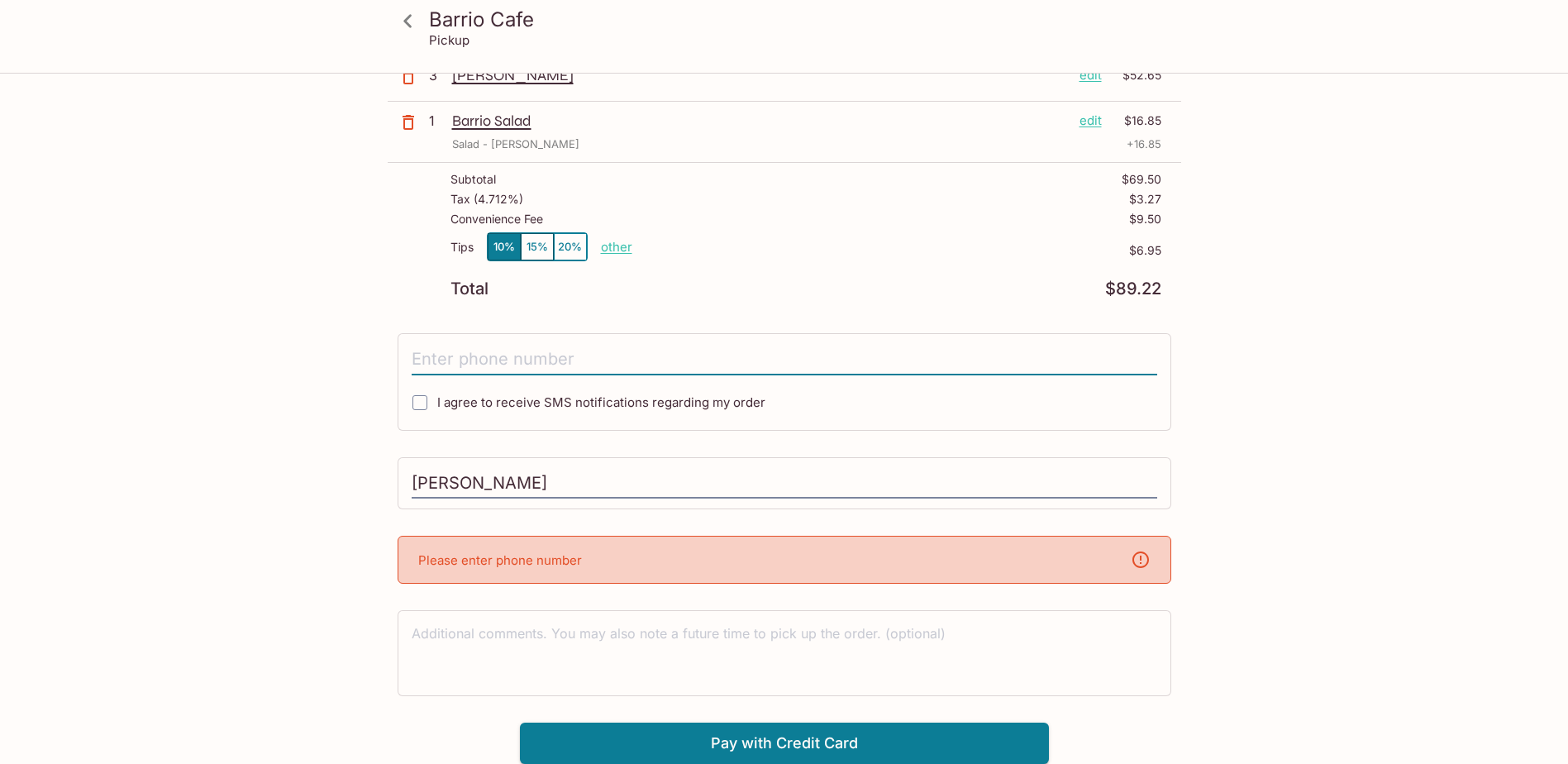
click at [575, 361] on input "tel" at bounding box center [784, 360] width 745 height 32
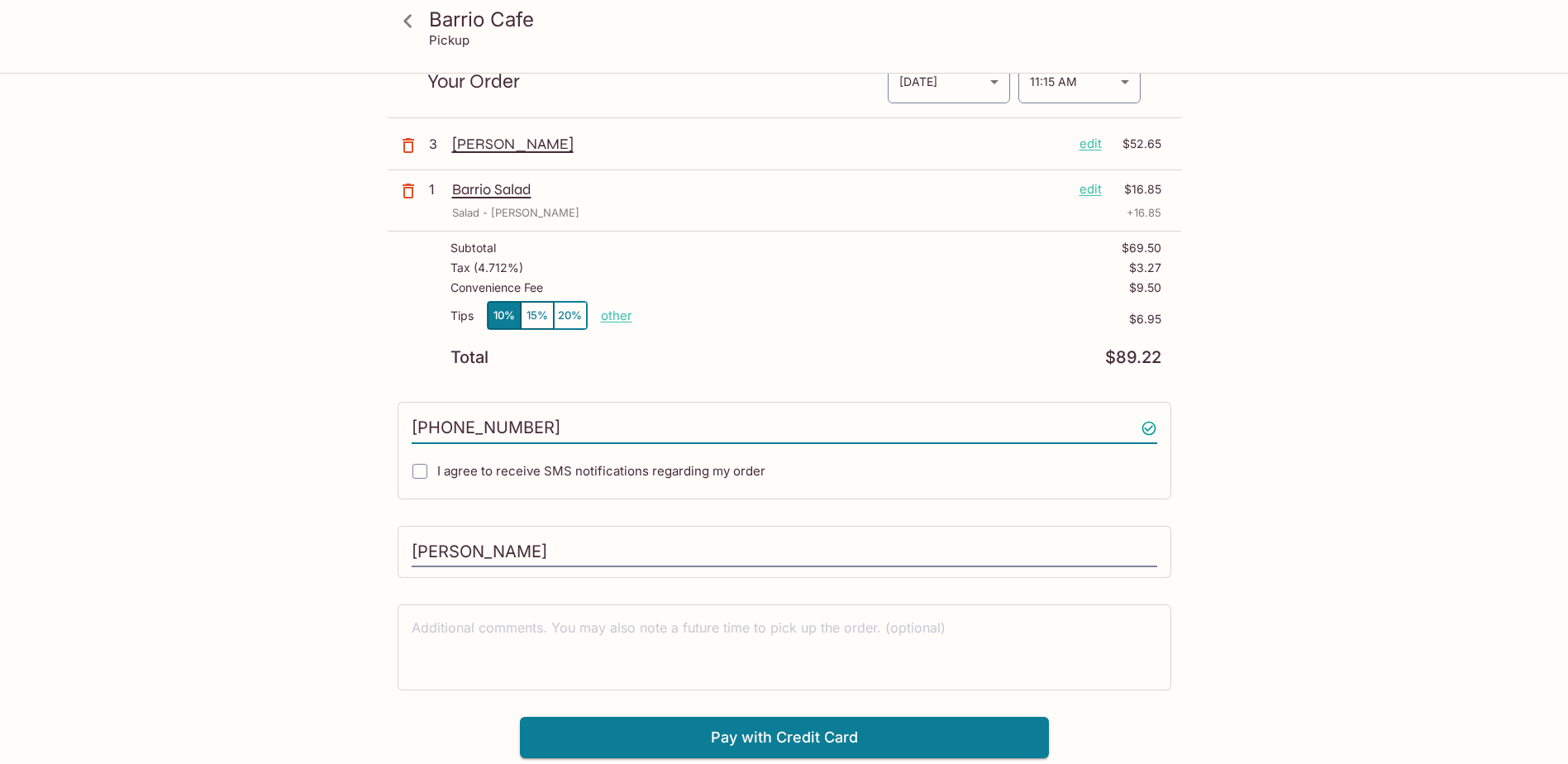
scroll to position [75, 0]
type input "(808) 457-7945"
click at [590, 748] on button "Pay with Credit Card" at bounding box center [784, 737] width 529 height 41
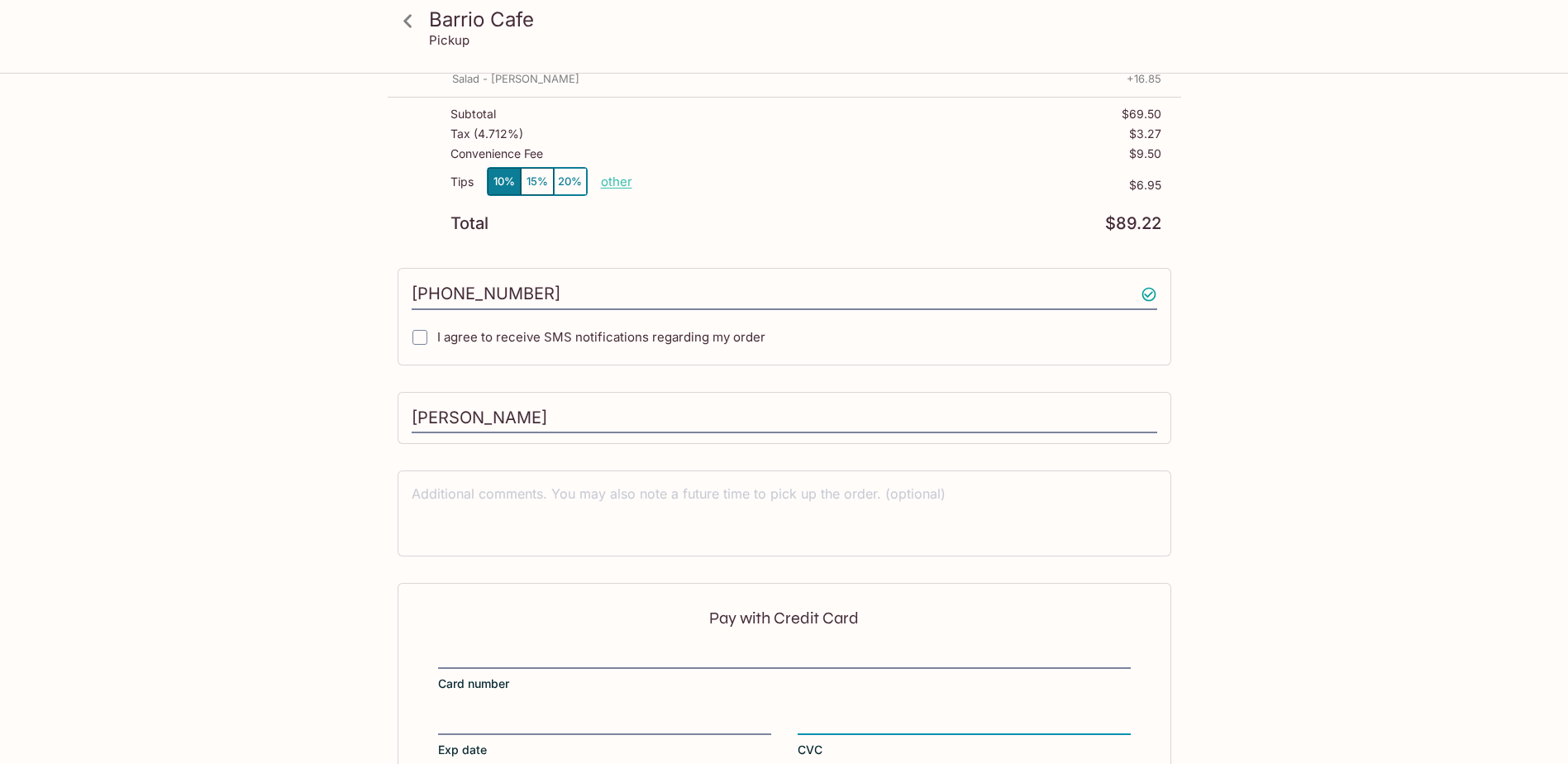
scroll to position [317, 0]
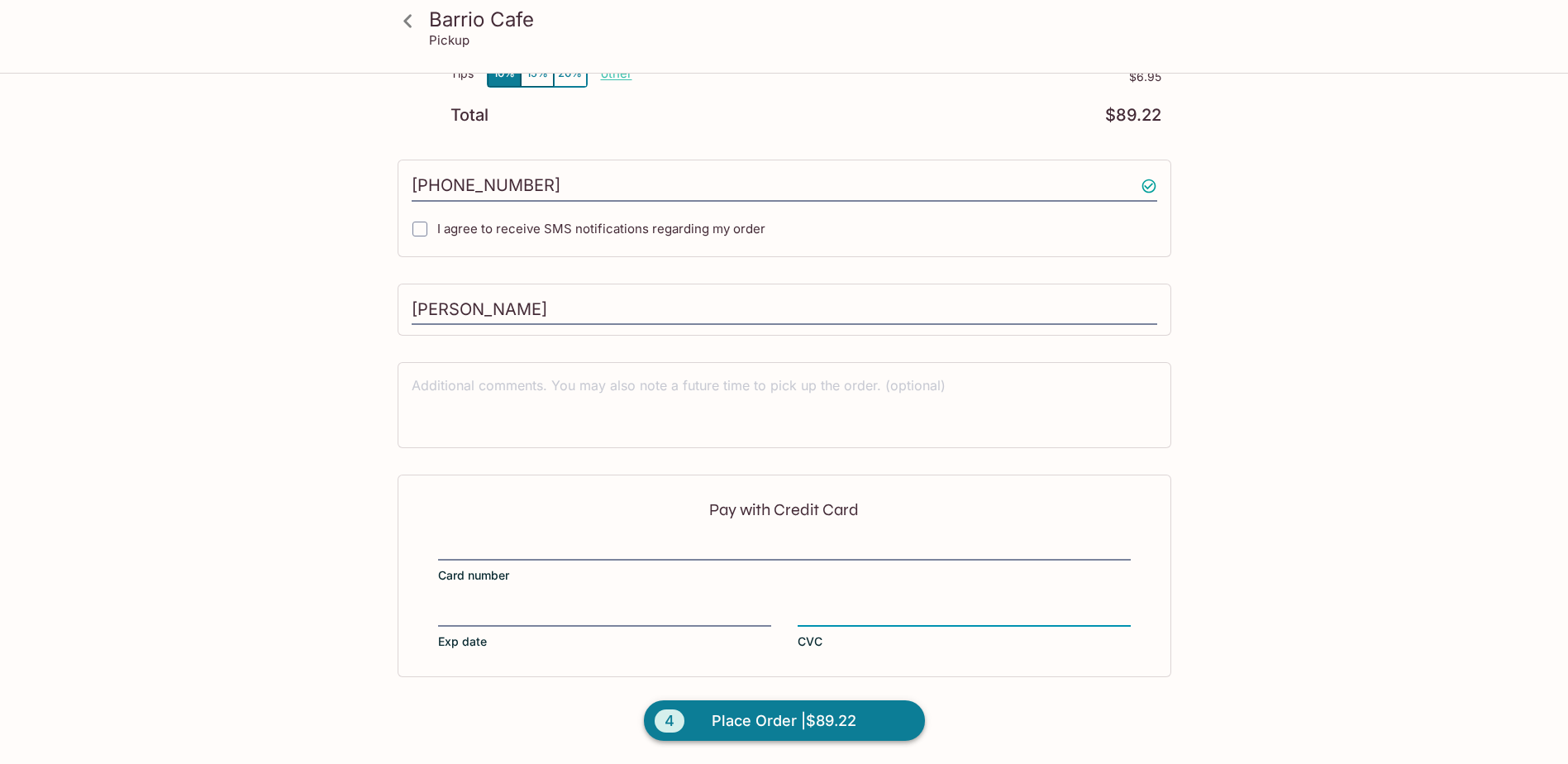
click at [781, 727] on span "Place Order | $89.22" at bounding box center [784, 720] width 144 height 26
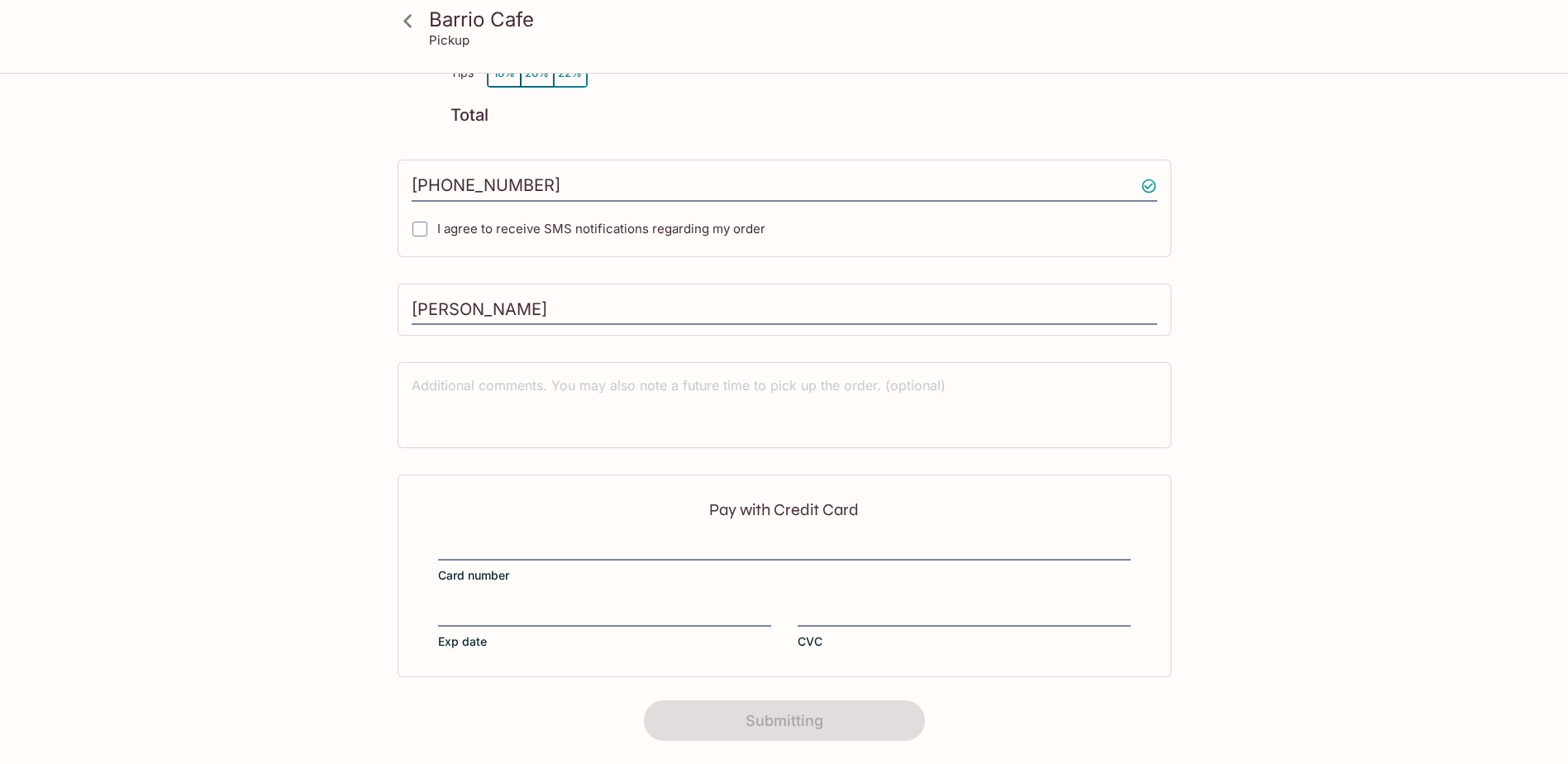
scroll to position [197, 0]
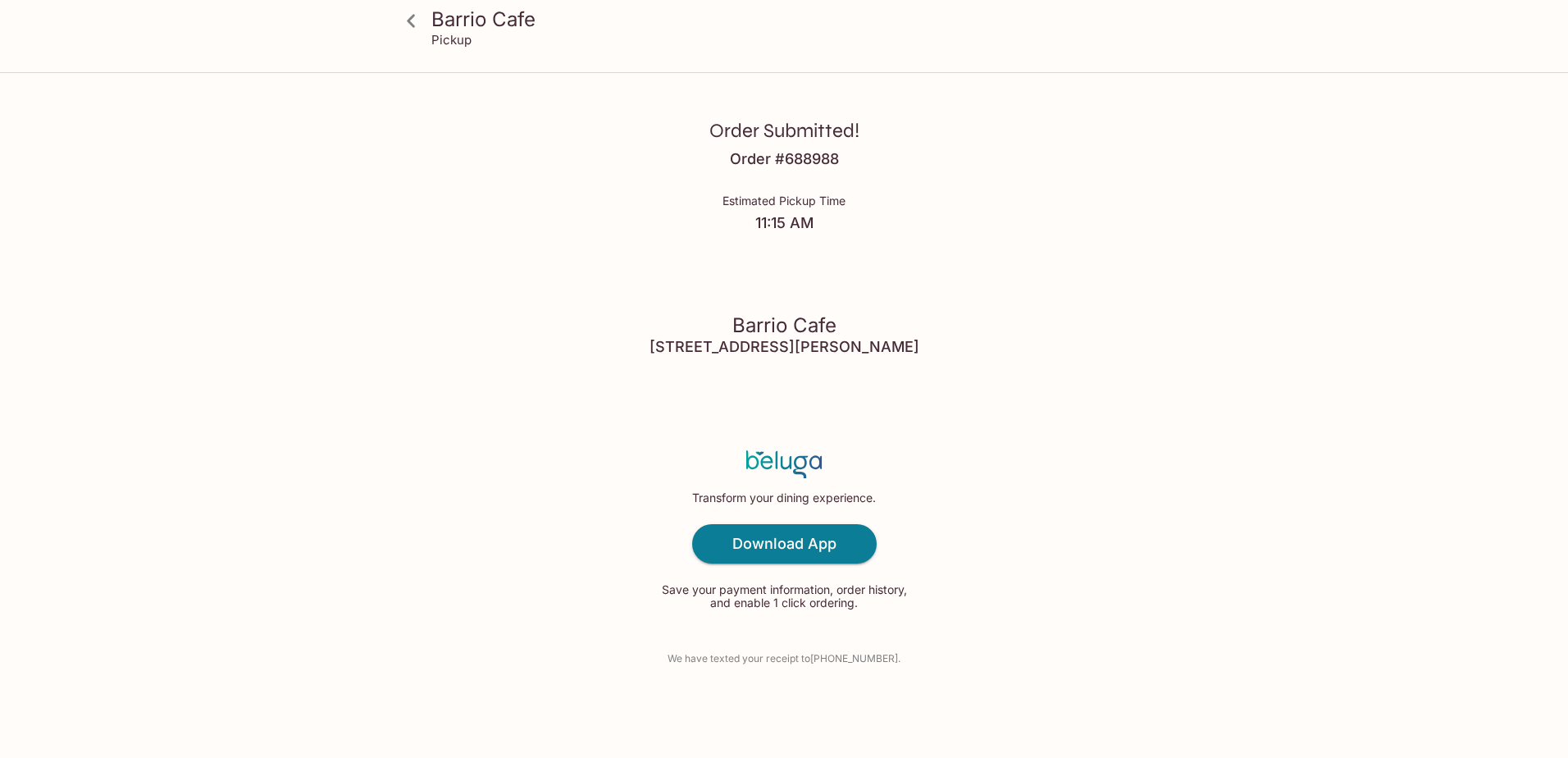
click at [1370, 393] on div "Barrio Cafe Pickup Order Submitted! Order # 688988 Estimated Pickup Time 11:15 …" at bounding box center [784, 379] width 1568 height 758
